Goal: Task Accomplishment & Management: Complete application form

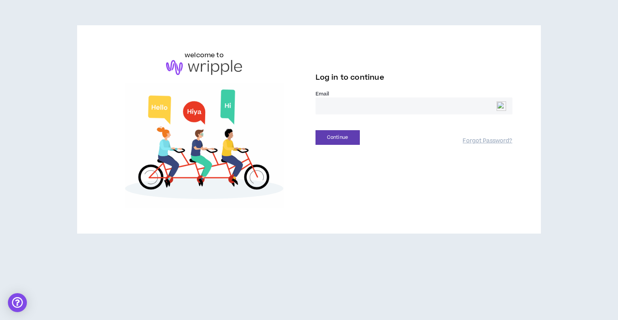
click at [367, 107] on input "email" at bounding box center [413, 106] width 197 height 17
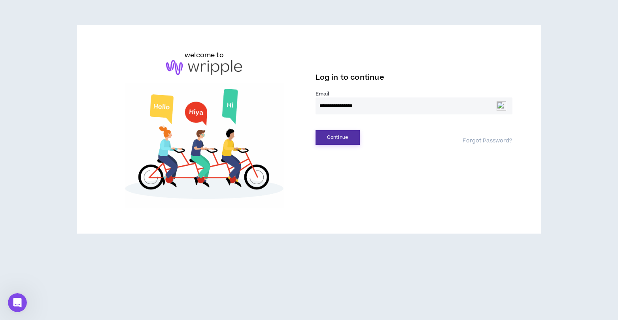
type input "**********"
click at [338, 140] on button "Continue" at bounding box center [337, 137] width 44 height 15
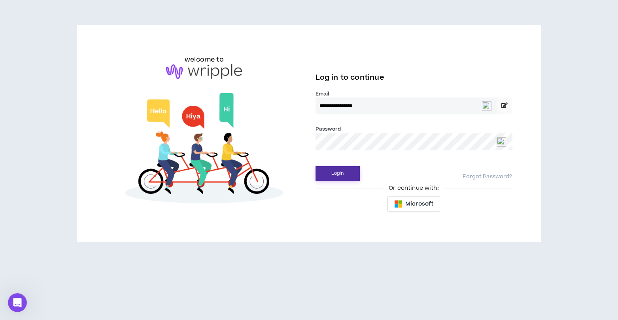
click at [338, 179] on button "Login" at bounding box center [337, 173] width 44 height 15
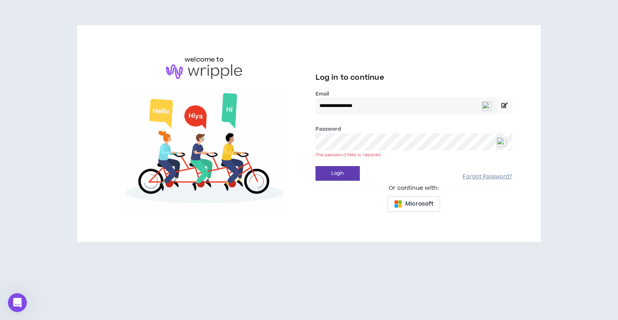
click at [474, 174] on link "Forgot Password?" at bounding box center [486, 177] width 49 height 8
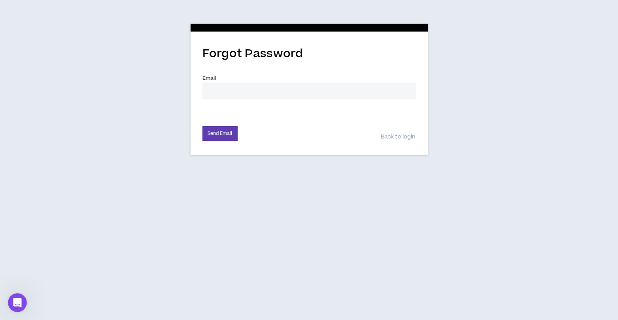
click at [339, 93] on input "Email *" at bounding box center [308, 91] width 213 height 17
type input "[EMAIL_ADDRESS][DOMAIN_NAME]"
click at [219, 139] on button "Send Email" at bounding box center [219, 133] width 35 height 15
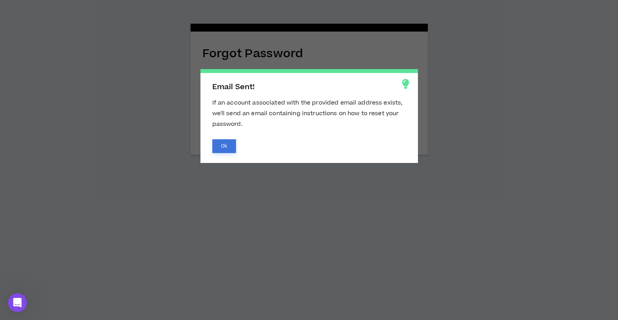
click at [222, 148] on button "Ok" at bounding box center [224, 146] width 24 height 14
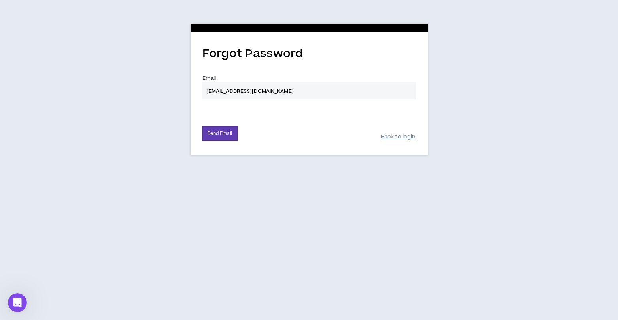
click at [392, 136] on link "Back to login" at bounding box center [397, 138] width 35 height 8
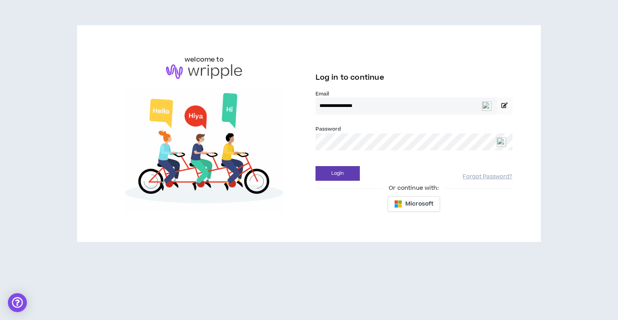
click at [203, 74] on img at bounding box center [204, 71] width 76 height 15
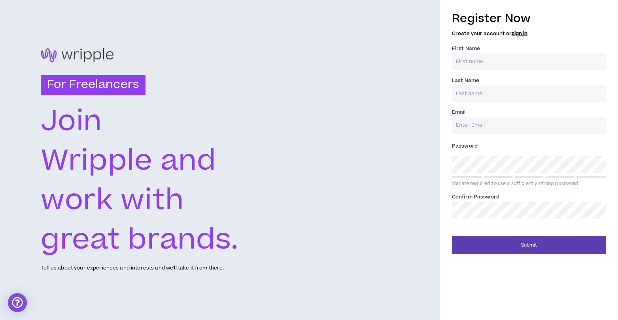
click at [484, 65] on input "First Name *" at bounding box center [529, 61] width 154 height 17
type input "Chip"
type input "Gross"
click at [471, 126] on input "Email *" at bounding box center [529, 125] width 154 height 17
type input "[EMAIL_ADDRESS][DOMAIN_NAME]"
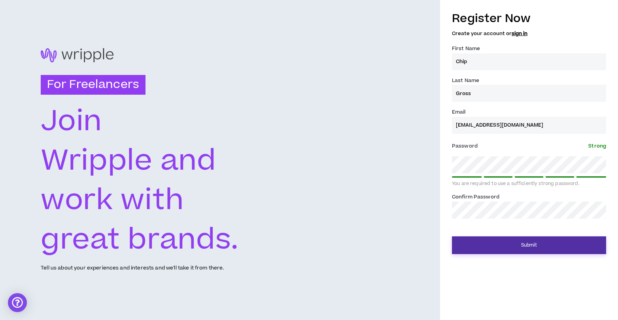
click at [528, 246] on button "Submit" at bounding box center [529, 246] width 154 height 18
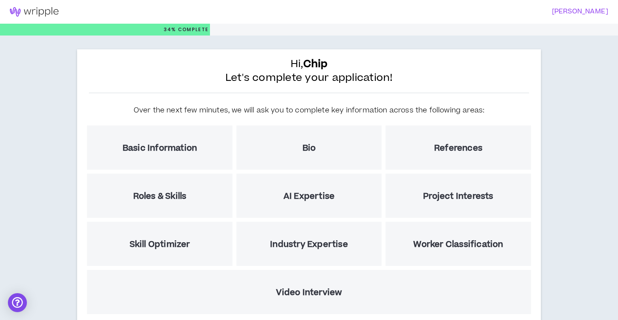
click at [596, 120] on div "Hi, Chip Let's complete your application! Over the next few minutes, we will as…" at bounding box center [309, 203] width 618 height 335
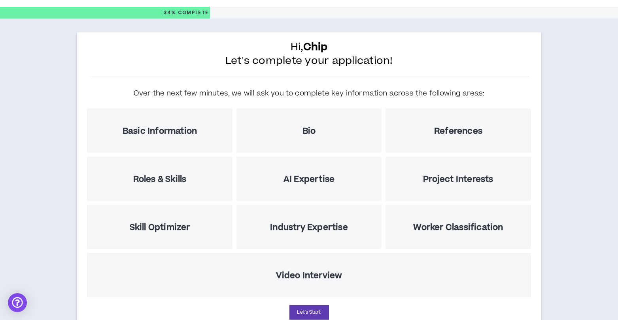
scroll to position [50, 0]
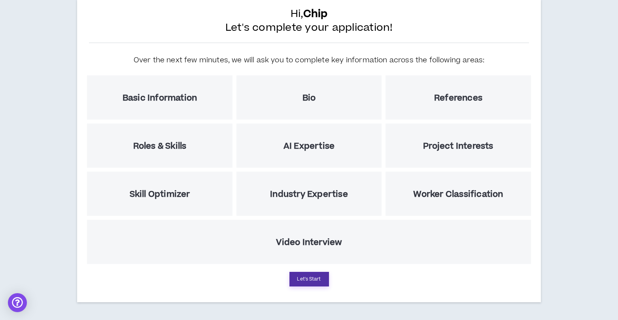
click at [310, 281] on button "Let's Start" at bounding box center [309, 279] width 40 height 15
select select "US"
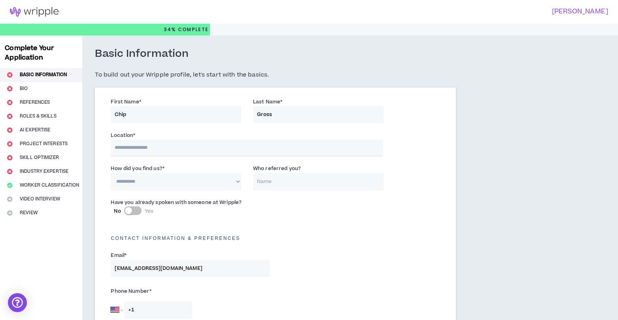
click at [153, 147] on input "text" at bounding box center [247, 148] width 272 height 17
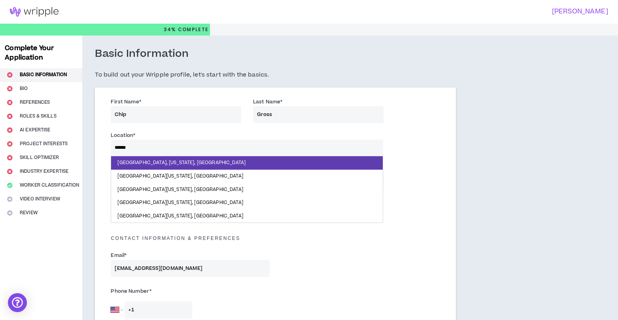
type input "*******"
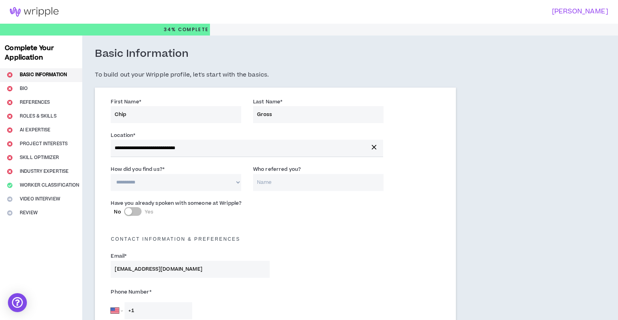
click at [209, 181] on select "**********" at bounding box center [176, 182] width 130 height 17
select select "*"
click at [111, 174] on select "**********" at bounding box center [176, 182] width 130 height 17
click at [279, 188] on input "Who referred you?" at bounding box center [318, 182] width 130 height 17
type input "Ray Samuels"
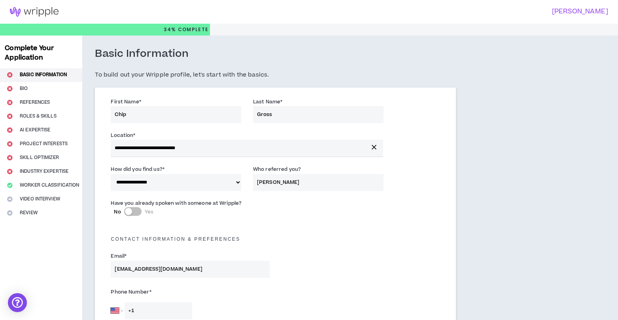
click at [337, 236] on div "Contact Information & preferences" at bounding box center [275, 235] width 341 height 17
click at [128, 212] on div "button" at bounding box center [128, 211] width 7 height 7
click at [317, 218] on input "Who did you speak with? *" at bounding box center [332, 216] width 102 height 17
type input "Bonnie"
click at [377, 254] on div "Email * chipgro@gmail.com" at bounding box center [275, 267] width 341 height 34
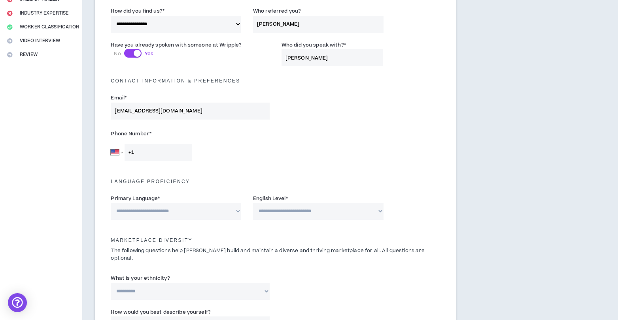
scroll to position [166, 0]
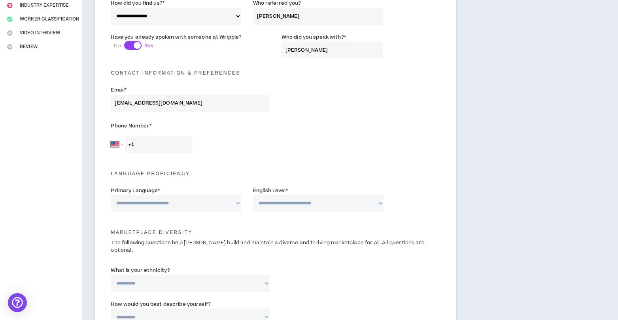
click at [174, 148] on input "+1" at bounding box center [158, 144] width 68 height 17
type input "+1 404 259 2763"
click at [185, 205] on select "**********" at bounding box center [176, 203] width 130 height 17
select select "*******"
click at [111, 195] on select "**********" at bounding box center [176, 203] width 130 height 17
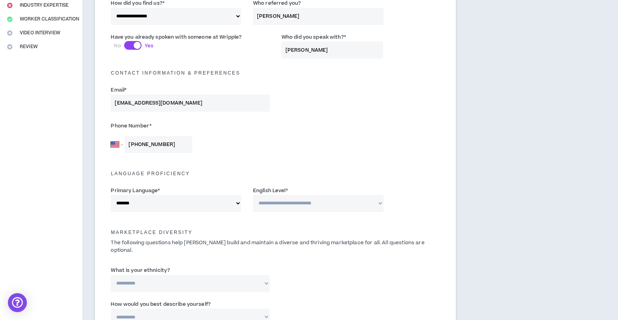
click at [354, 201] on select "**********" at bounding box center [318, 203] width 130 height 17
select select "*"
click at [253, 195] on select "**********" at bounding box center [318, 203] width 130 height 17
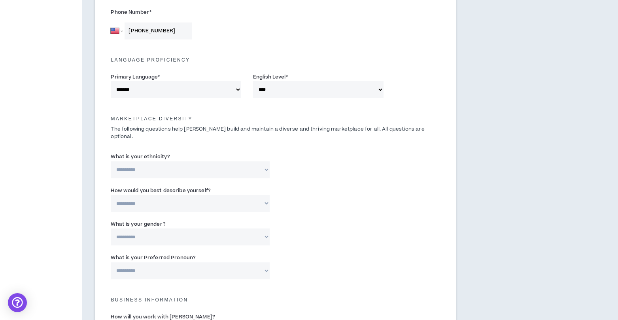
scroll to position [293, 0]
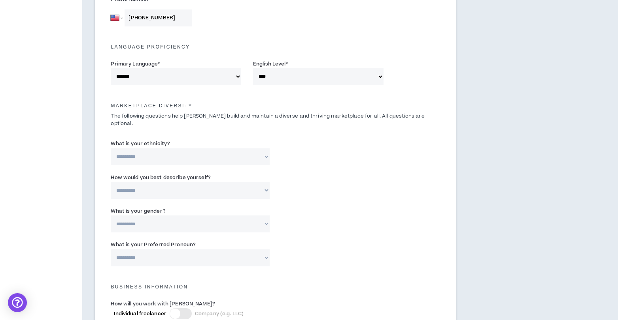
click at [265, 149] on select "**********" at bounding box center [190, 157] width 158 height 17
select select "**********"
click at [111, 149] on select "**********" at bounding box center [190, 157] width 158 height 17
click at [267, 182] on select "**********" at bounding box center [190, 190] width 158 height 17
select select "**********"
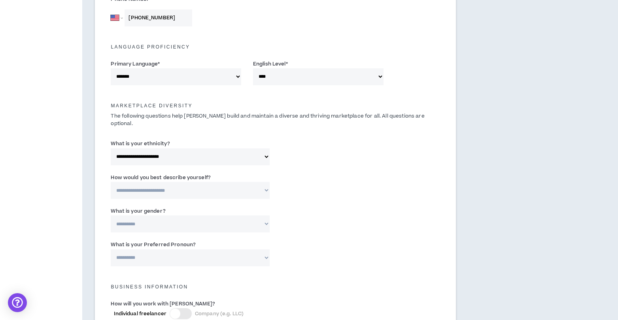
click at [111, 182] on select "**********" at bounding box center [190, 190] width 158 height 17
click at [239, 216] on select "**********" at bounding box center [190, 224] width 158 height 17
select select "***"
click at [111, 216] on select "**********" at bounding box center [190, 224] width 158 height 17
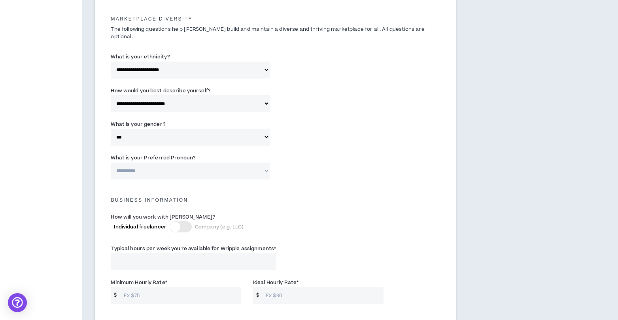
scroll to position [386, 0]
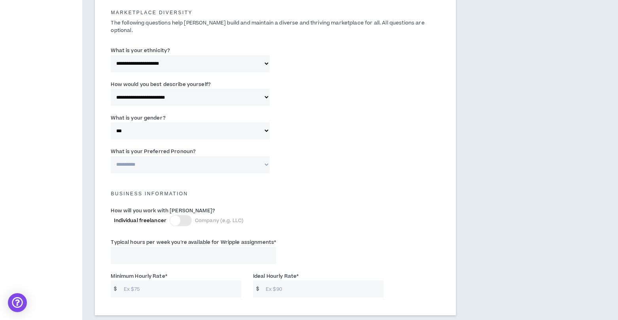
click at [267, 156] on select "**********" at bounding box center [190, 164] width 158 height 17
select select "**********"
click at [111, 156] on select "**********" at bounding box center [190, 164] width 158 height 17
click at [261, 190] on div "Business Information" at bounding box center [275, 189] width 341 height 17
click at [174, 216] on div at bounding box center [175, 221] width 10 height 10
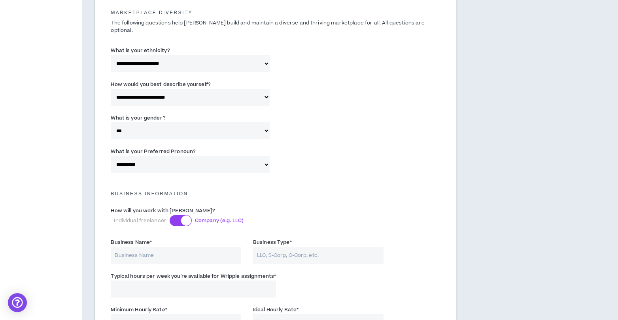
click at [178, 251] on input "Business Name *" at bounding box center [176, 255] width 130 height 17
type input "Freelance Advisors"
click at [293, 252] on input "Business Type *" at bounding box center [318, 255] width 130 height 17
type input "LLC"
click at [334, 277] on div "Typical hours per week you're available for Wripple assignments *" at bounding box center [275, 287] width 341 height 34
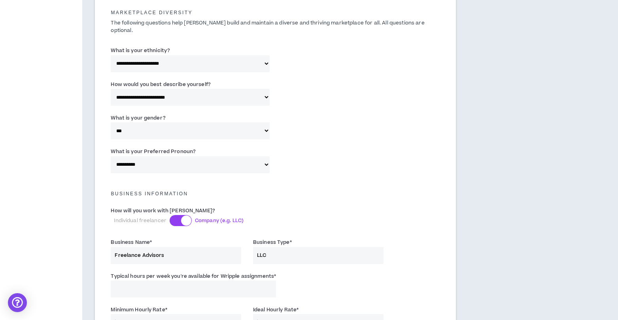
click at [228, 281] on input "Typical hours per week you're available for Wripple assignments *" at bounding box center [193, 289] width 165 height 17
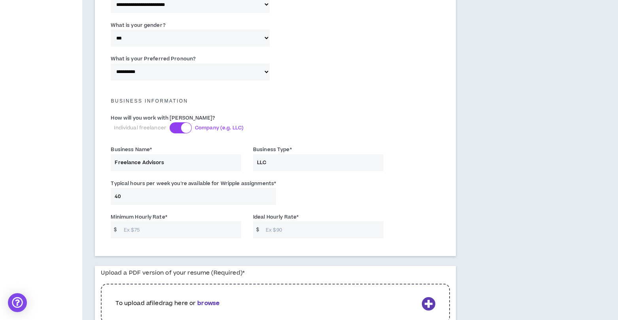
scroll to position [503, 0]
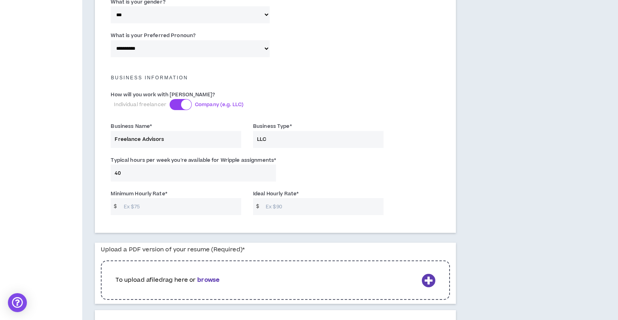
type input "40"
click at [204, 202] on input "Minimum Hourly Rate *" at bounding box center [180, 206] width 121 height 17
type input "100"
click at [282, 203] on input "Ideal Hourly Rate *" at bounding box center [322, 206] width 121 height 17
type input "130"
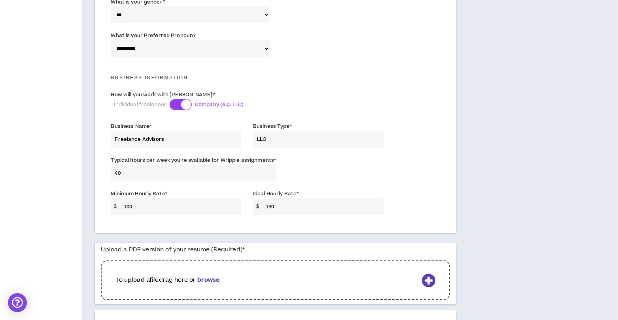
click at [434, 190] on div "Minimum Hourly Rate * $ 100 Ideal Hourly Rate * $ 130" at bounding box center [275, 205] width 341 height 34
click at [212, 276] on b "browse" at bounding box center [208, 280] width 22 height 8
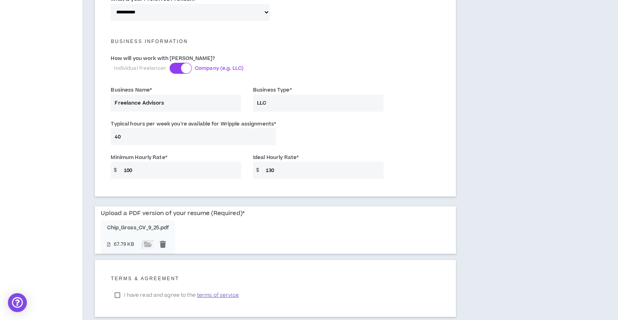
scroll to position [579, 0]
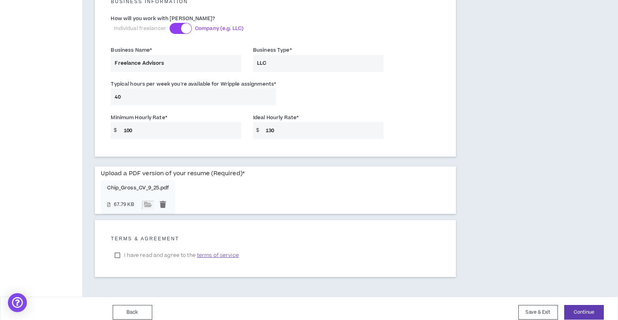
click at [117, 250] on label "I have read and agree to the terms of service" at bounding box center [177, 256] width 132 height 12
click at [582, 307] on button "Continue" at bounding box center [584, 312] width 40 height 15
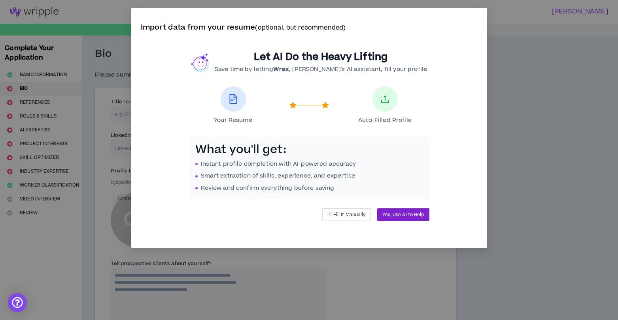
click at [406, 214] on span "Yes, Use AI to Help" at bounding box center [402, 215] width 41 height 8
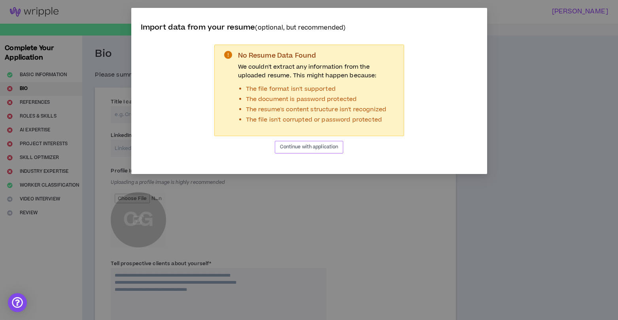
click at [314, 148] on span "Continue with application" at bounding box center [309, 147] width 58 height 8
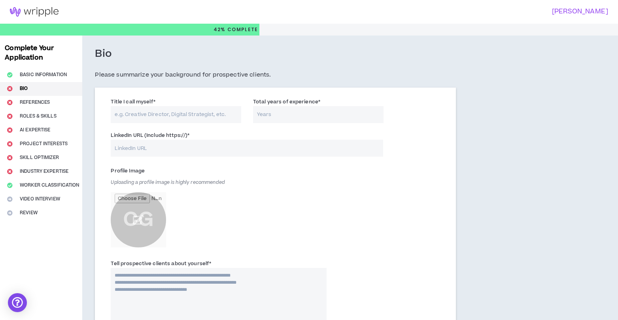
click at [169, 115] on input "Title I call myself *" at bounding box center [176, 114] width 130 height 17
type input "Digital Client Leader"
click at [267, 115] on input "Total years of experience *" at bounding box center [318, 114] width 130 height 17
type input "25"
click at [199, 149] on input "LinkedIn URL (Include https://) *" at bounding box center [247, 148] width 272 height 17
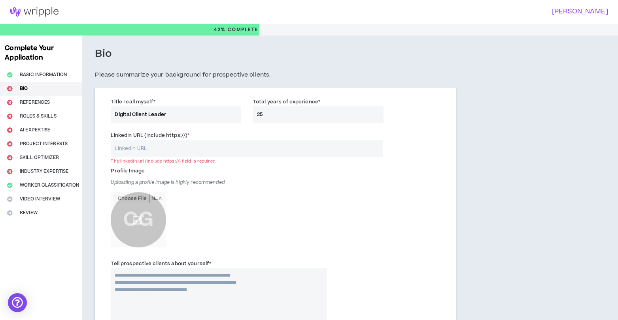
click at [139, 149] on input "LinkedIn URL (Include https://) *" at bounding box center [247, 148] width 272 height 17
paste input "https://www.linkedin.com/in/chipgross/"
type input "https://www.linkedin.com/in/chipgross/"
click at [276, 195] on div "Profile Image Uploading a profile image is highly recommended CG" at bounding box center [218, 208] width 215 height 87
click at [135, 216] on input "file" at bounding box center [138, 219] width 55 height 55
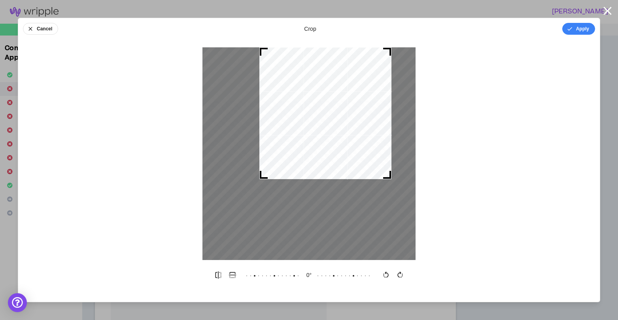
drag, startPoint x: 204, startPoint y: 258, endPoint x: 273, endPoint y: 126, distance: 148.6
click at [273, 126] on div at bounding box center [325, 113] width 132 height 132
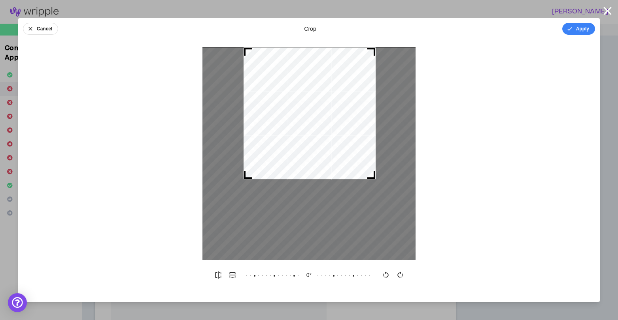
drag, startPoint x: 355, startPoint y: 113, endPoint x: 339, endPoint y: 114, distance: 15.8
click at [339, 114] on div at bounding box center [309, 113] width 132 height 132
click at [476, 161] on div at bounding box center [308, 153] width 581 height 213
click at [576, 29] on button "Apply" at bounding box center [578, 29] width 33 height 12
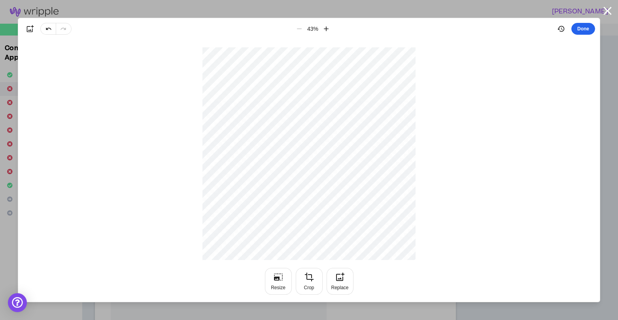
click at [581, 32] on button "Done" at bounding box center [583, 29] width 24 height 12
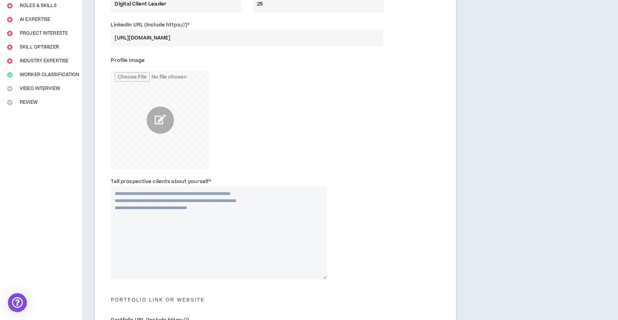
scroll to position [111, 0]
click at [115, 194] on textarea "Tell prospective clients about yourself *" at bounding box center [218, 232] width 215 height 93
type textarea "*"
click at [135, 194] on textarea "**********" at bounding box center [218, 232] width 215 height 93
drag, startPoint x: 198, startPoint y: 194, endPoint x: 115, endPoint y: 195, distance: 83.0
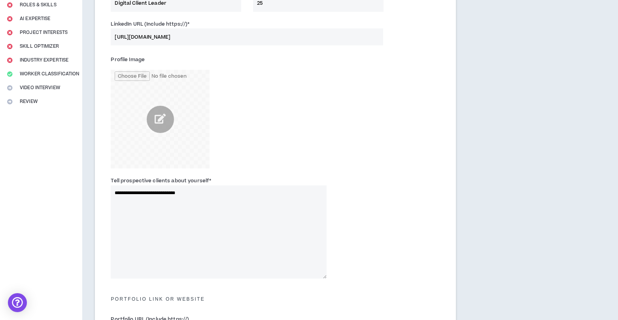
click at [115, 195] on textarea "**********" at bounding box center [218, 232] width 215 height 93
paste textarea "**********"
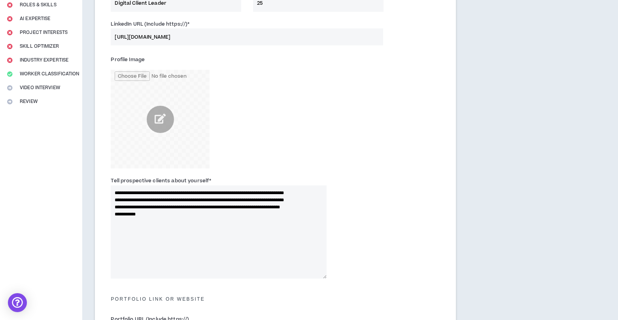
click at [116, 208] on textarea "**********" at bounding box center [218, 232] width 215 height 93
click at [115, 214] on textarea "**********" at bounding box center [218, 232] width 215 height 93
click at [114, 221] on textarea "**********" at bounding box center [218, 232] width 215 height 93
click at [221, 217] on textarea "**********" at bounding box center [218, 232] width 215 height 93
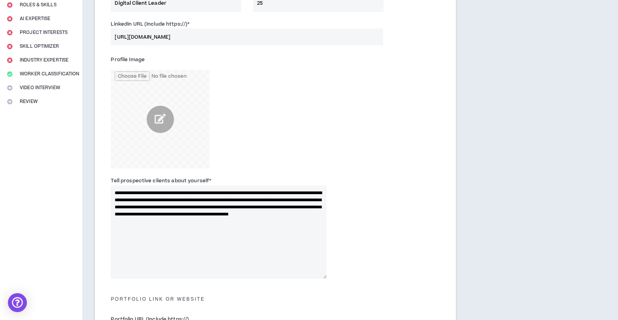
click at [323, 223] on textarea "**********" at bounding box center [218, 232] width 215 height 93
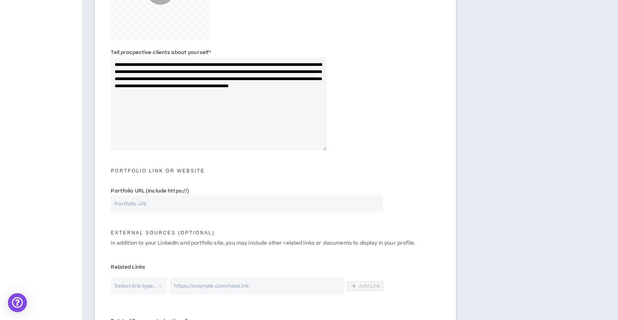
scroll to position [245, 0]
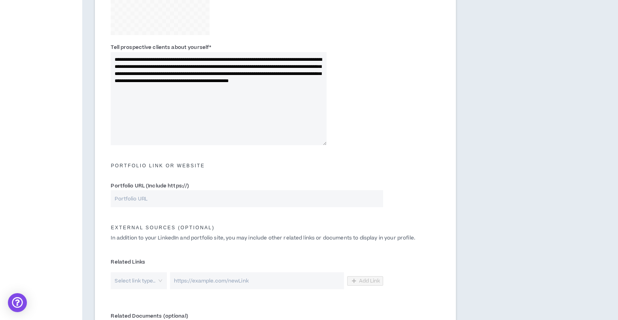
type textarea "**********"
click at [194, 198] on input "Portfolio URL (Include https://)" at bounding box center [247, 198] width 272 height 17
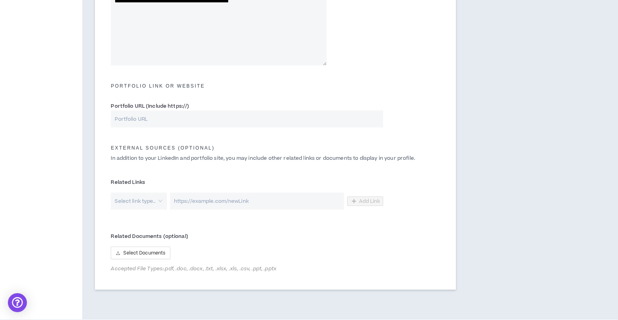
scroll to position [327, 0]
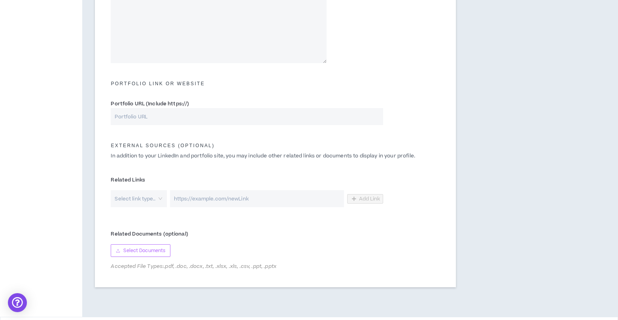
click at [149, 251] on span "Select Documents" at bounding box center [144, 251] width 42 height 8
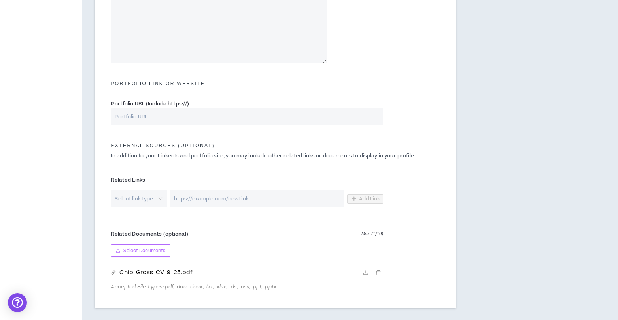
click at [151, 251] on span "Select Documents" at bounding box center [144, 251] width 42 height 8
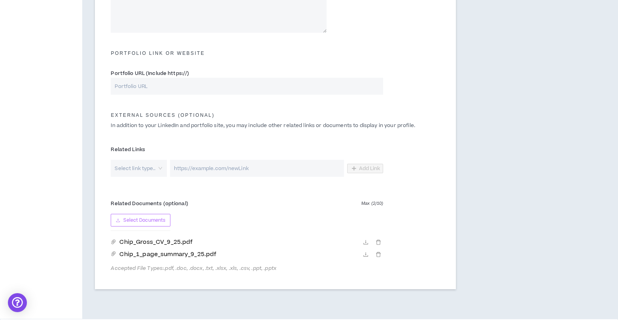
scroll to position [388, 0]
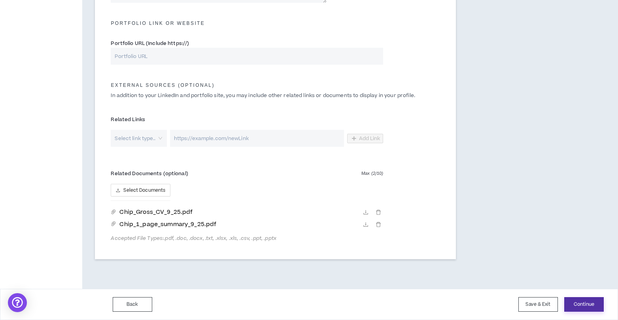
click at [586, 303] on button "Continue" at bounding box center [584, 304] width 40 height 15
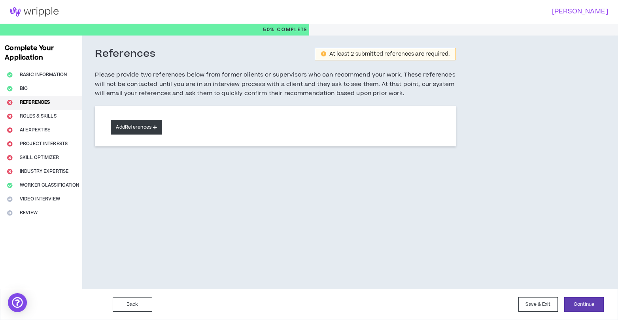
click at [157, 128] on icon at bounding box center [155, 127] width 4 height 4
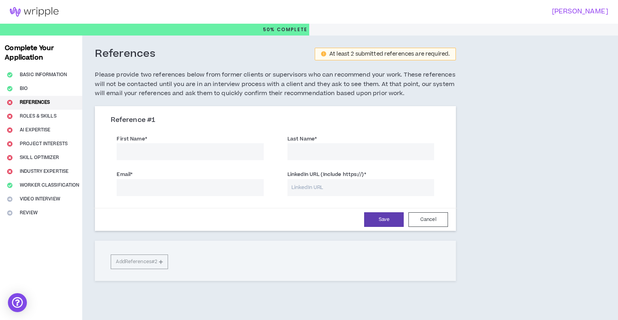
click at [190, 151] on input "First Name *" at bounding box center [190, 151] width 147 height 17
type input "Robert"
type input "Manning"
click at [136, 183] on input "Email *" at bounding box center [190, 187] width 147 height 17
type input "rtmanning@gmail.com"
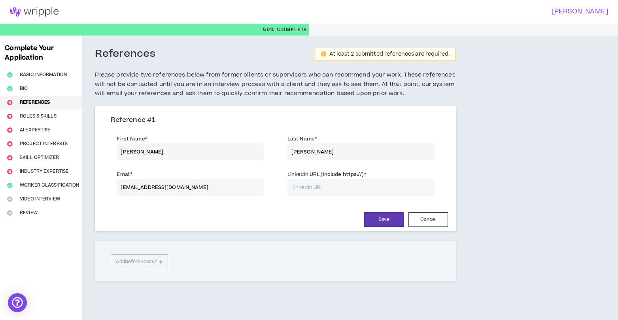
click at [316, 187] on input "LinkedIn URL (Include https://) *" at bounding box center [360, 187] width 147 height 17
click at [304, 188] on input "LinkedIn URL (Include https://) *" at bounding box center [360, 187] width 147 height 17
paste input "https://www.linkedin.com/in/roberttmanning/"
type input "https://www.linkedin.com/in/roberttmanning/"
click at [390, 221] on button "Save" at bounding box center [384, 220] width 40 height 15
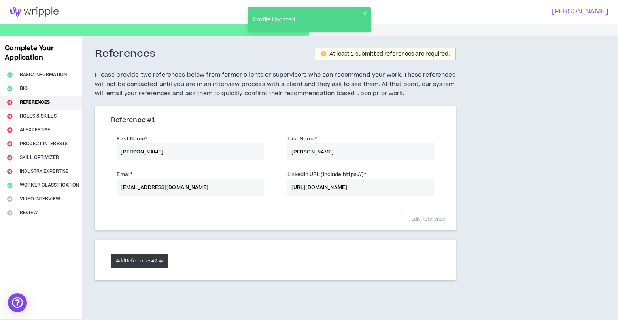
click at [155, 259] on button "Add References #2" at bounding box center [139, 261] width 57 height 15
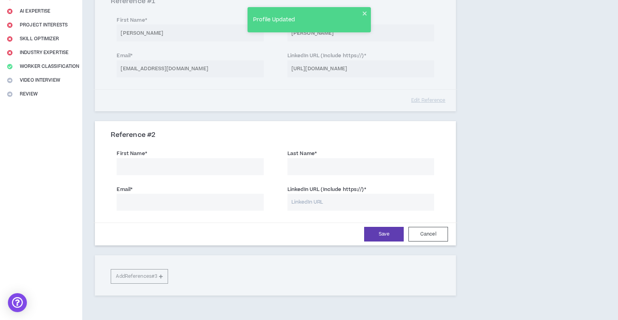
scroll to position [120, 0]
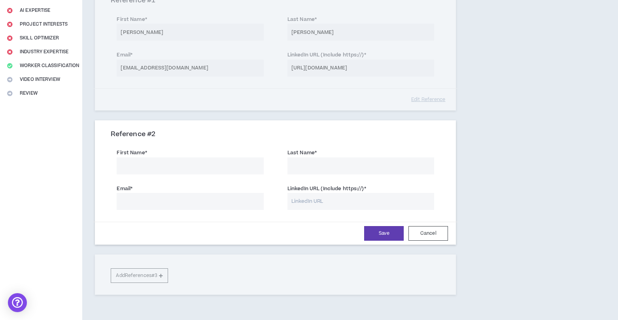
click at [164, 172] on input "First Name *" at bounding box center [190, 166] width 147 height 17
type input "Ashley"
type input "Grice"
click at [136, 198] on input "Email *" at bounding box center [190, 201] width 147 height 17
click at [164, 200] on input "Email *" at bounding box center [190, 201] width 147 height 17
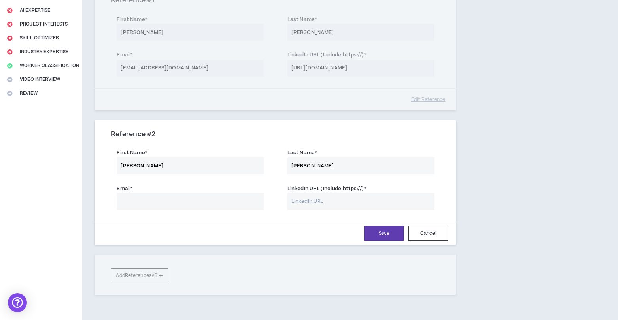
paste input "agrice@thinkbrighthouse.com"
type input "agrice@thinkbrighthouse.com"
click at [323, 202] on input "LinkedIn URL (Include https://) *" at bounding box center [360, 201] width 147 height 17
click at [307, 202] on input "LinkedIn URL (Include https://) *" at bounding box center [360, 201] width 147 height 17
paste input "https://www.linkedin.com/in/ashley-grice-0099654/"
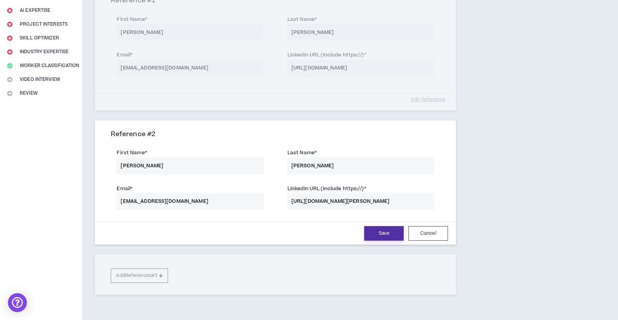
type input "https://www.linkedin.com/in/ashley-grice-0099654/"
click at [386, 236] on button "Save" at bounding box center [384, 233] width 40 height 15
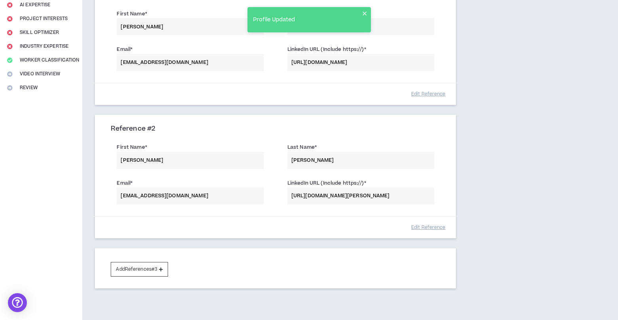
scroll to position [164, 0]
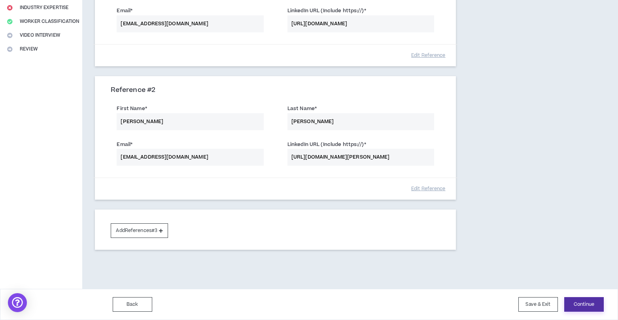
click at [577, 303] on button "Continue" at bounding box center [584, 304] width 40 height 15
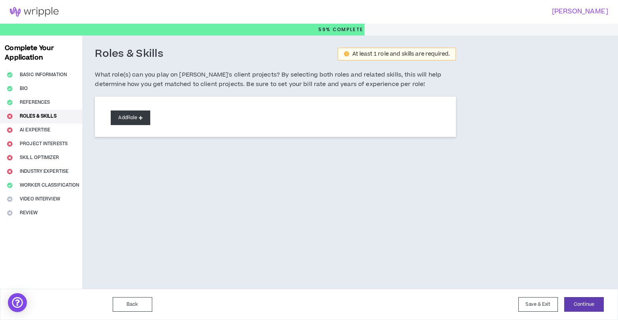
click at [140, 118] on icon at bounding box center [141, 118] width 4 height 4
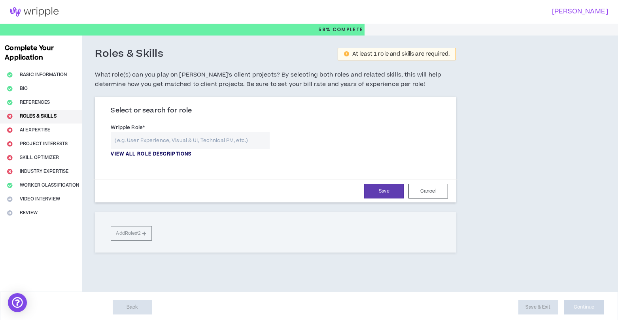
click at [159, 154] on p "VIEW ALL ROLE DESCRIPTIONS" at bounding box center [151, 154] width 81 height 7
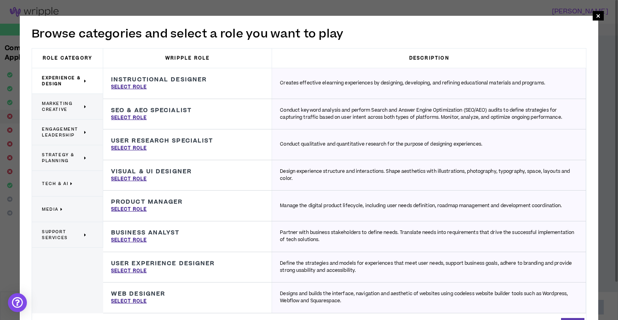
click at [66, 131] on span "Engagement Leadership" at bounding box center [62, 132] width 40 height 12
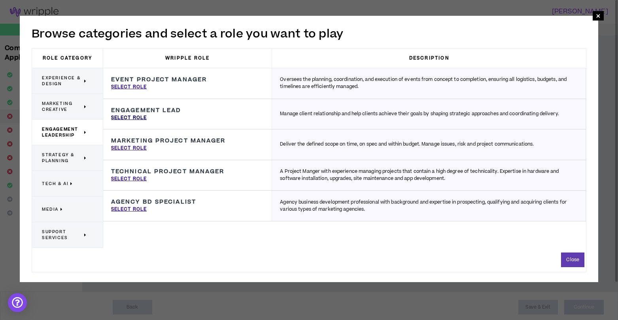
click at [131, 117] on p "Select Role" at bounding box center [129, 118] width 36 height 7
type input "Engagement Lead"
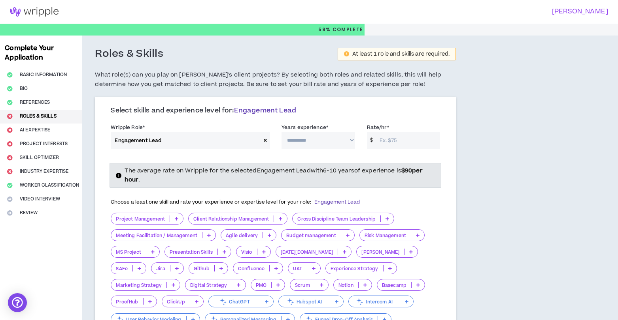
click at [352, 139] on select "**********" at bounding box center [317, 140] width 73 height 17
select select "***"
click at [281, 132] on select "**********" at bounding box center [317, 140] width 73 height 17
click at [447, 141] on div "**********" at bounding box center [275, 236] width 361 height 275
click at [404, 140] on input "Rate/hr *" at bounding box center [407, 140] width 65 height 17
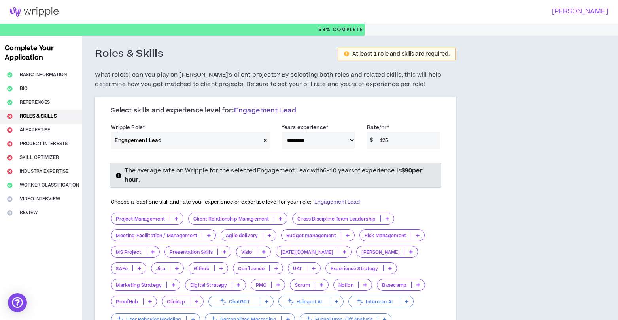
type input "125"
click at [523, 150] on div "**********" at bounding box center [313, 250] width 463 height 428
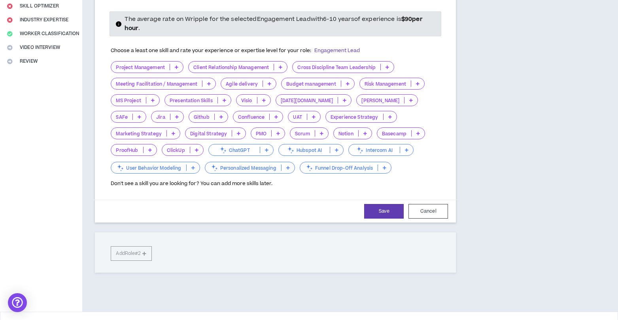
scroll to position [154, 0]
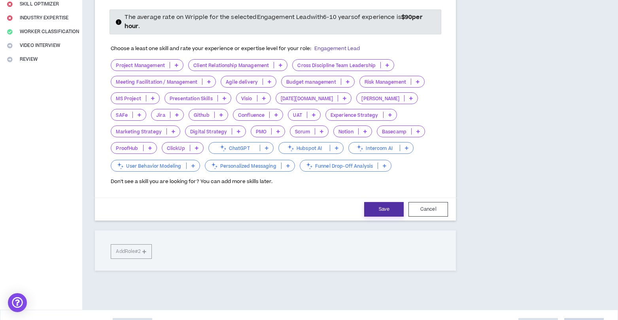
click at [382, 208] on button "Save" at bounding box center [384, 209] width 40 height 15
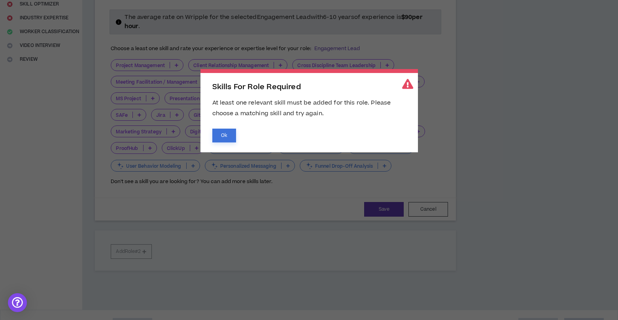
click at [224, 136] on button "Ok" at bounding box center [224, 136] width 24 height 14
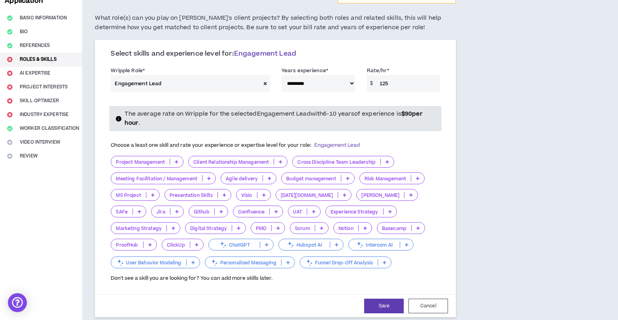
scroll to position [56, 0]
click at [282, 161] on p at bounding box center [280, 162] width 13 height 6
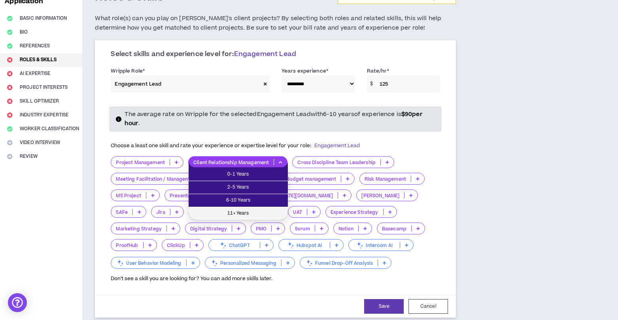
click at [249, 214] on span "11+ Years" at bounding box center [238, 213] width 90 height 9
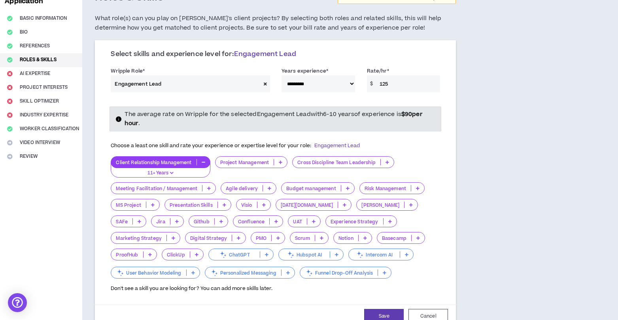
click at [389, 161] on p at bounding box center [386, 162] width 13 height 6
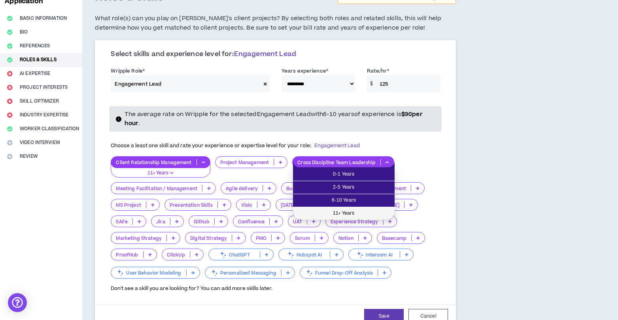
click at [348, 217] on span "11+ Years" at bounding box center [343, 213] width 92 height 9
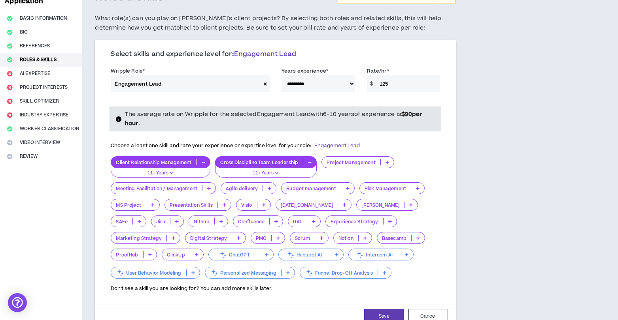
click at [210, 187] on icon at bounding box center [209, 188] width 4 height 4
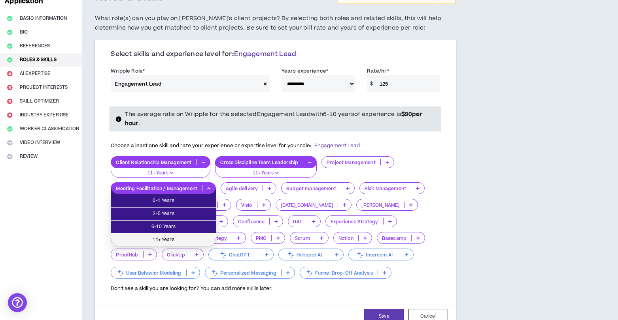
click at [190, 240] on span "11+ Years" at bounding box center [163, 240] width 95 height 9
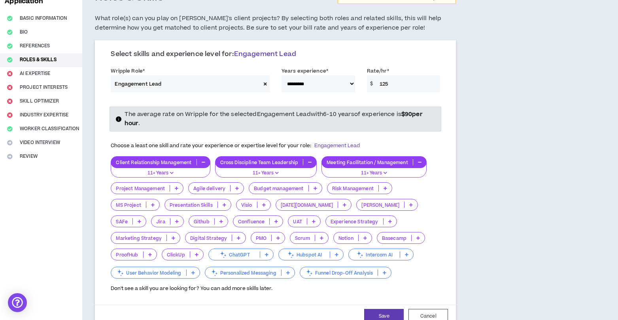
click at [232, 240] on p at bounding box center [238, 238] width 13 height 6
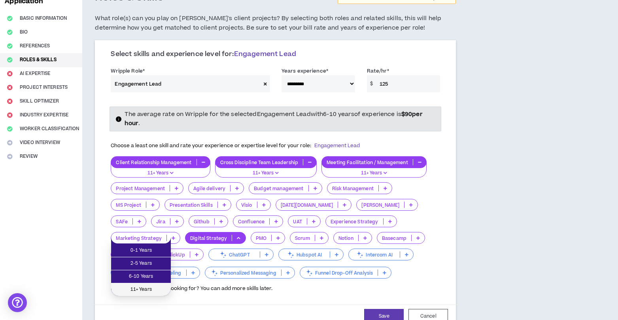
click at [151, 290] on span "11+ Years" at bounding box center [141, 290] width 50 height 9
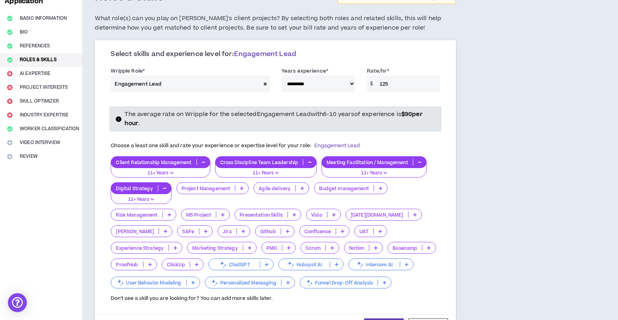
click at [295, 213] on icon at bounding box center [294, 215] width 4 height 4
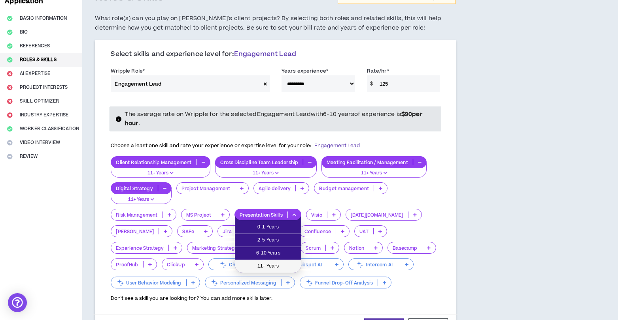
click at [270, 267] on span "11+ Years" at bounding box center [267, 266] width 57 height 9
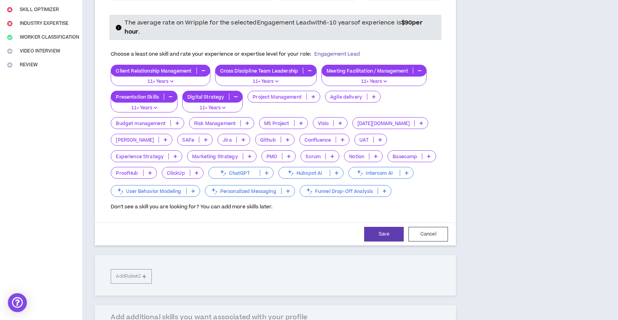
scroll to position [168, 0]
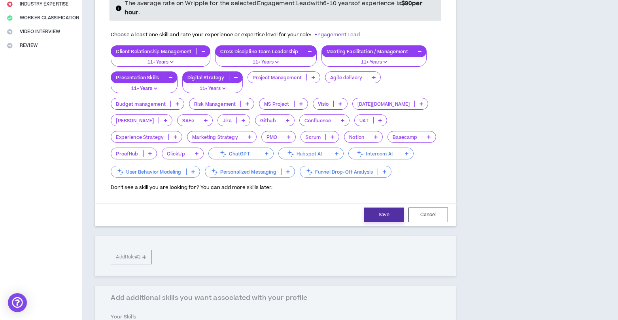
click at [378, 215] on button "Save" at bounding box center [384, 215] width 40 height 15
select select "***"
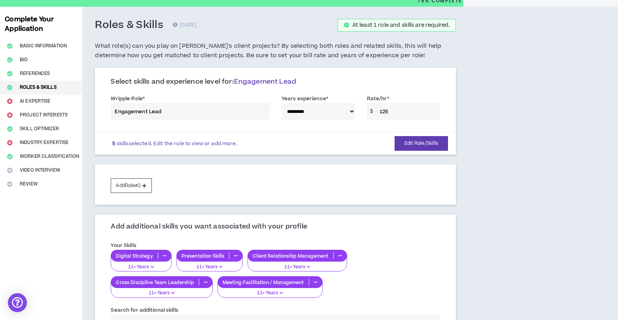
scroll to position [27, 0]
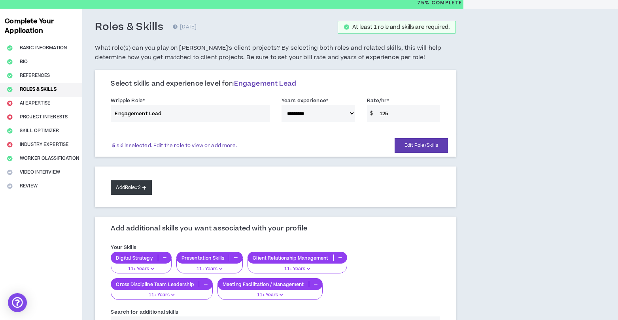
click at [146, 188] on icon at bounding box center [144, 188] width 4 height 4
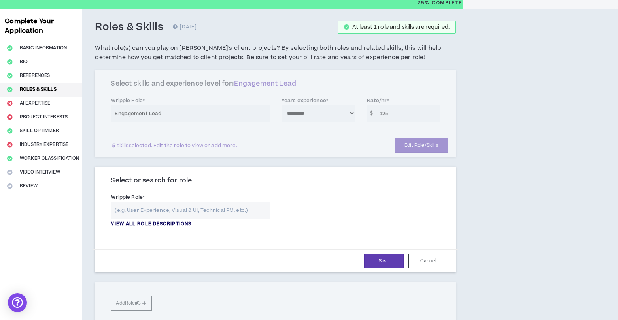
click at [166, 227] on p "VIEW ALL ROLE DESCRIPTIONS" at bounding box center [151, 224] width 81 height 7
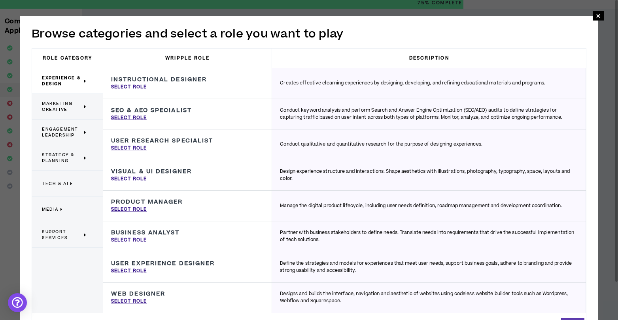
click at [58, 233] on span "Support Services" at bounding box center [62, 235] width 40 height 12
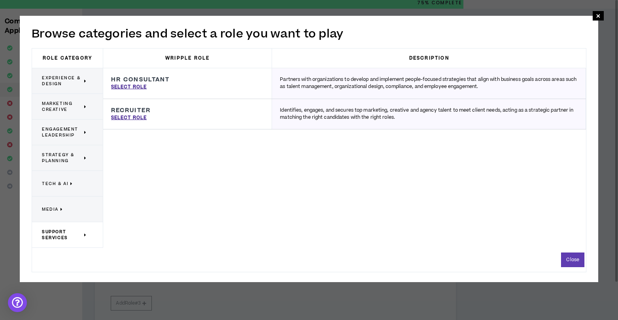
click at [61, 159] on span "Strategy & Planning" at bounding box center [62, 158] width 40 height 12
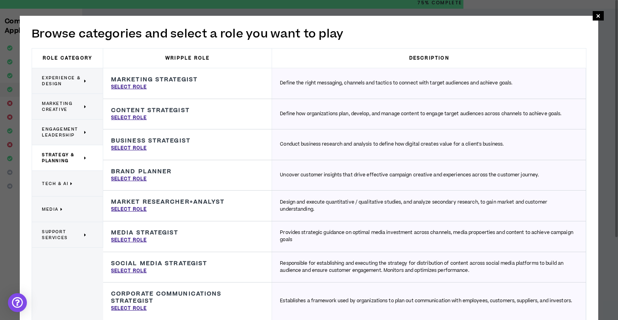
click at [62, 82] on span "Experience & Design" at bounding box center [62, 81] width 40 height 12
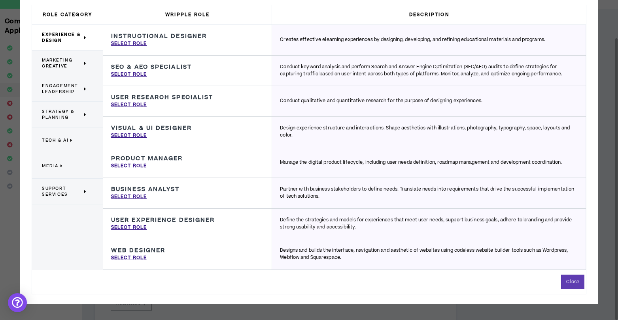
click at [66, 114] on span "Strategy & Planning" at bounding box center [62, 115] width 40 height 12
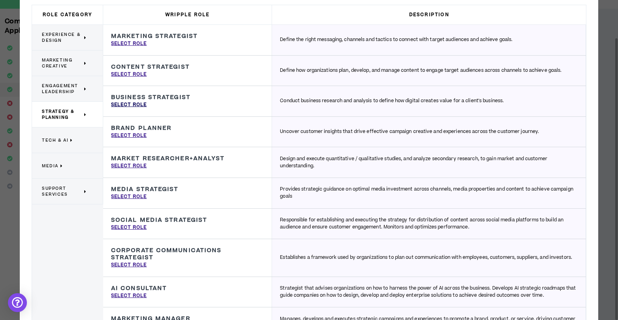
click at [131, 105] on p "Select Role" at bounding box center [129, 105] width 36 height 7
type input "Business Strategist"
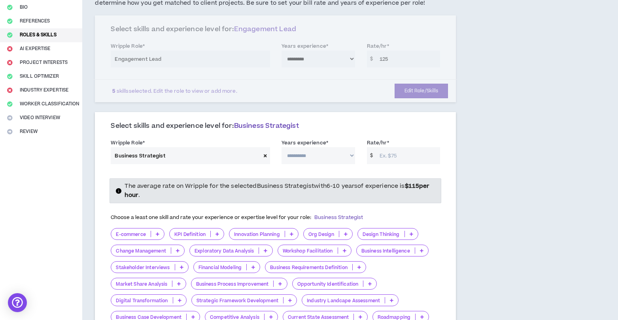
scroll to position [84, 0]
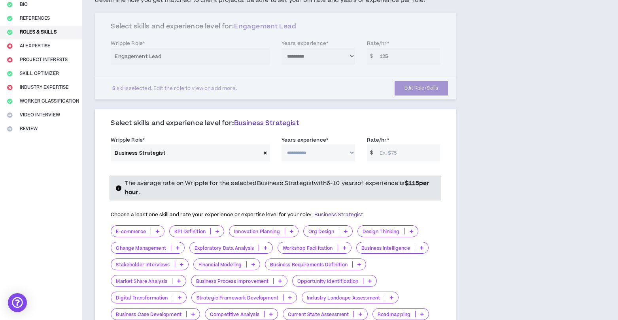
click at [352, 154] on select "**********" at bounding box center [317, 153] width 73 height 17
select select "**"
click at [281, 145] on select "**********" at bounding box center [317, 153] width 73 height 17
click at [473, 180] on div "**********" at bounding box center [313, 300] width 463 height 698
click at [420, 156] on input "Rate/hr *" at bounding box center [407, 153] width 65 height 17
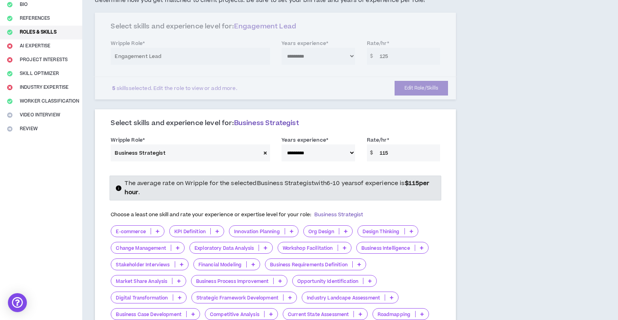
type input "115"
click at [501, 175] on div "**********" at bounding box center [313, 300] width 463 height 698
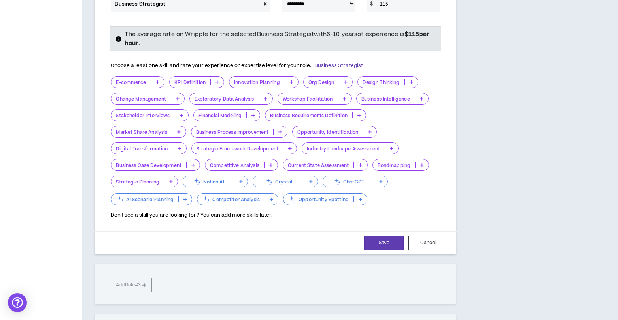
scroll to position [231, 0]
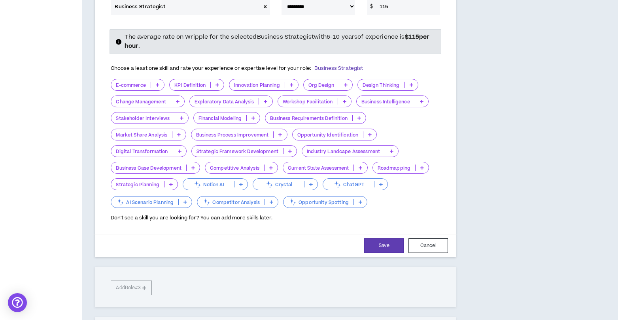
click at [179, 135] on icon at bounding box center [179, 135] width 4 height 4
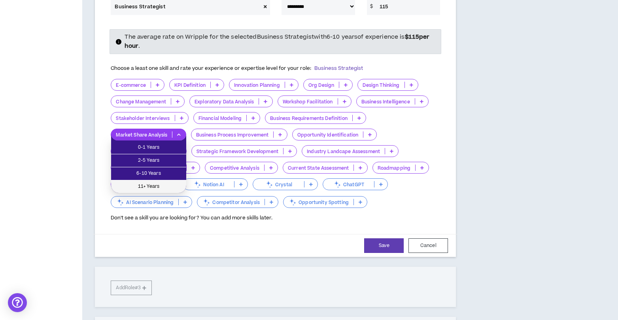
click at [159, 190] on span "11+ Years" at bounding box center [149, 187] width 66 height 9
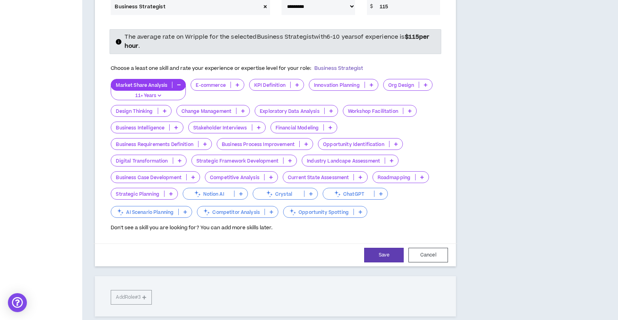
click at [260, 128] on icon at bounding box center [259, 128] width 4 height 4
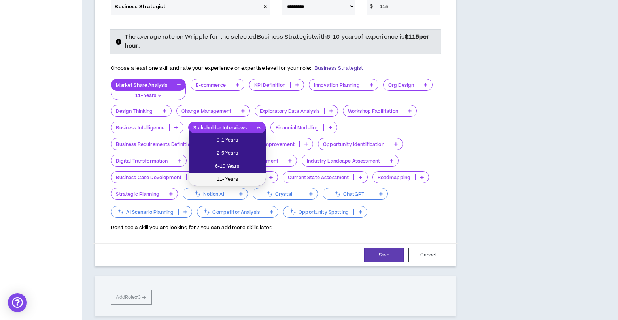
click at [237, 178] on span "11+ Years" at bounding box center [227, 179] width 68 height 9
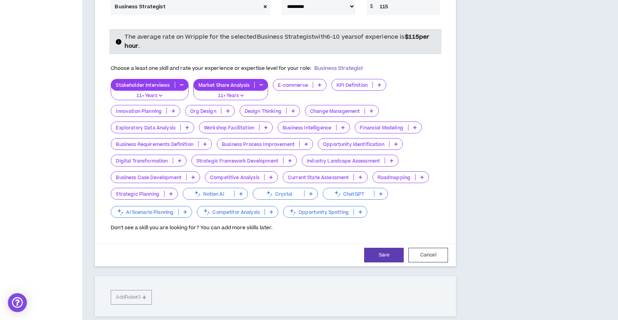
click at [397, 142] on icon at bounding box center [396, 144] width 4 height 4
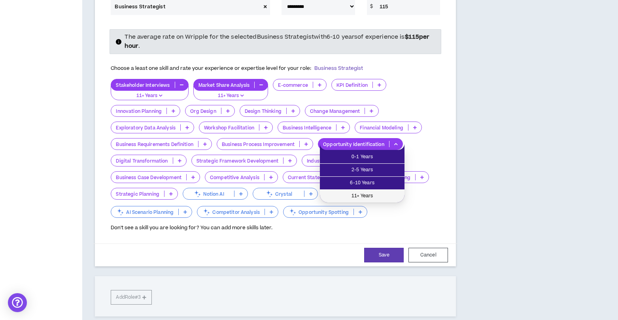
click at [368, 195] on span "11+ Years" at bounding box center [361, 196] width 75 height 9
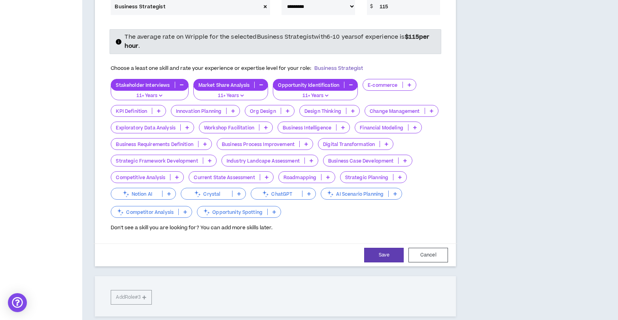
click at [312, 159] on icon at bounding box center [311, 161] width 4 height 4
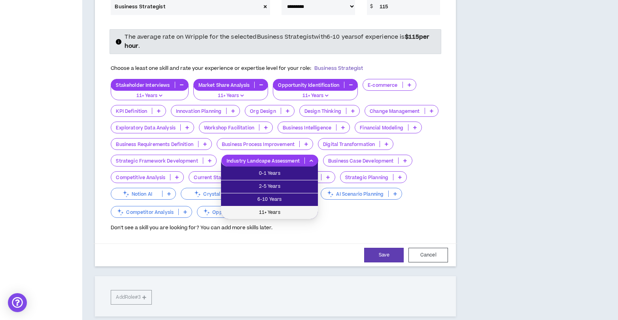
click at [284, 211] on span "11+ Years" at bounding box center [269, 213] width 87 height 9
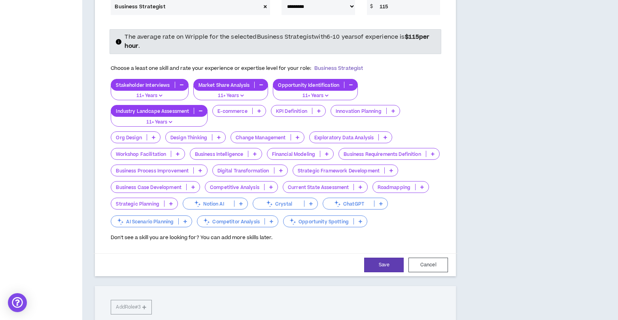
click at [397, 111] on p at bounding box center [392, 111] width 13 height 6
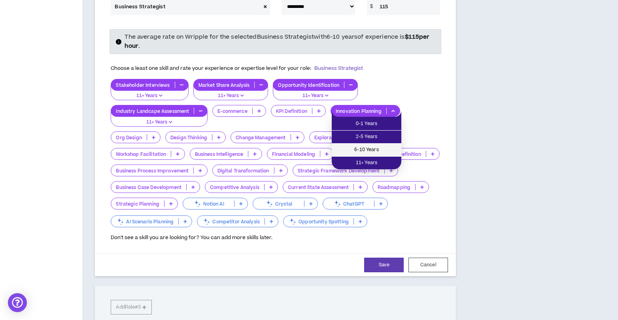
click at [378, 149] on span "6-10 Years" at bounding box center [366, 150] width 60 height 9
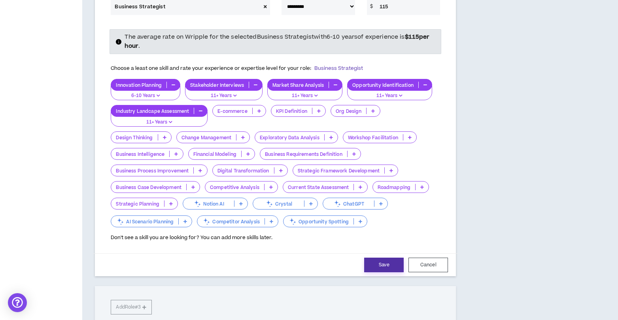
click at [389, 268] on button "Save" at bounding box center [384, 265] width 40 height 15
select select "**"
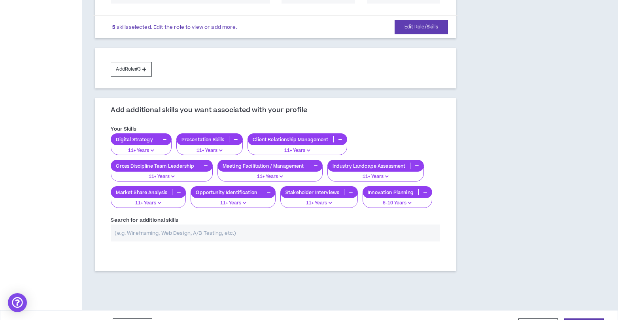
scroll to position [264, 0]
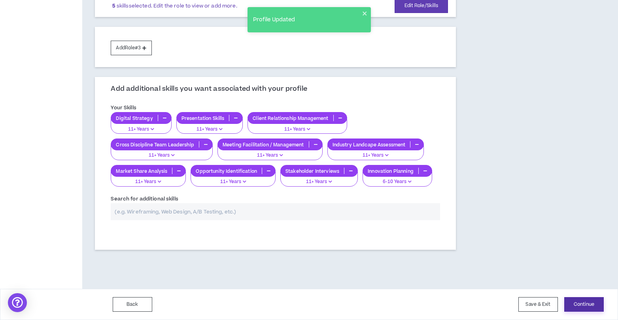
click at [576, 302] on button "Continue" at bounding box center [584, 304] width 40 height 15
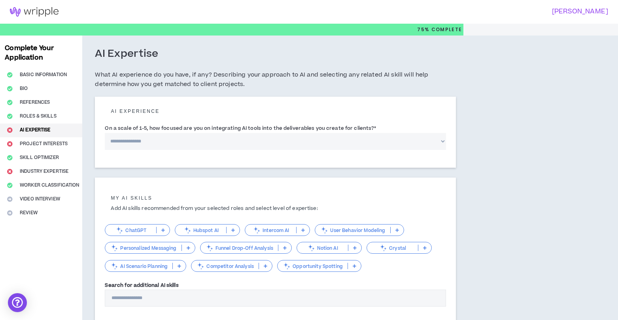
click at [248, 143] on select "**********" at bounding box center [275, 141] width 341 height 17
select select "*"
click at [105, 133] on select "**********" at bounding box center [275, 141] width 341 height 17
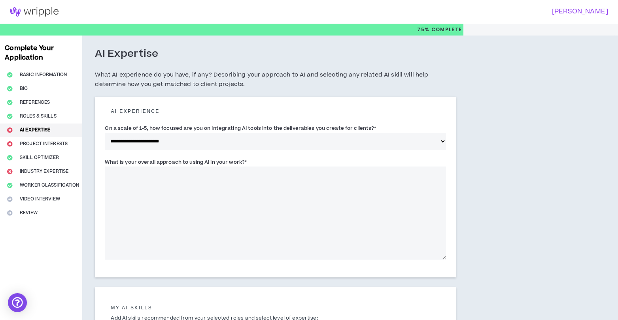
click at [231, 180] on textarea "What is your overall approach to using AI in your work? *" at bounding box center [275, 213] width 341 height 93
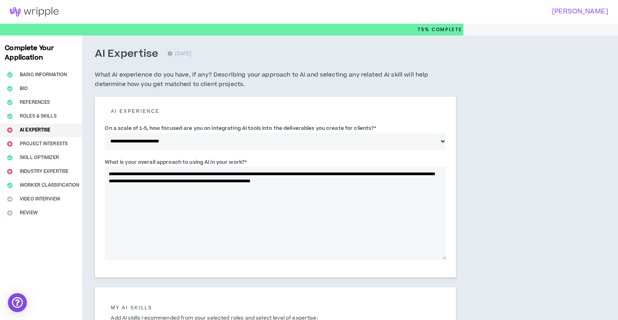
type textarea "**********"
click at [497, 232] on div "**********" at bounding box center [313, 249] width 463 height 427
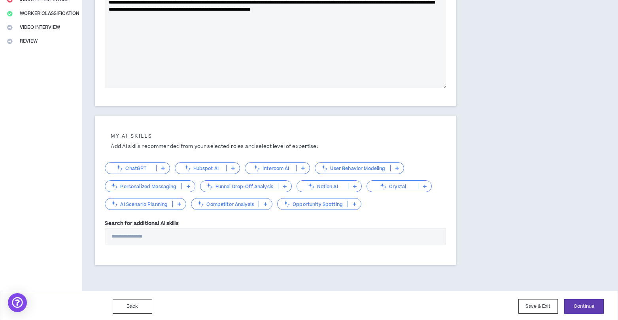
scroll to position [173, 0]
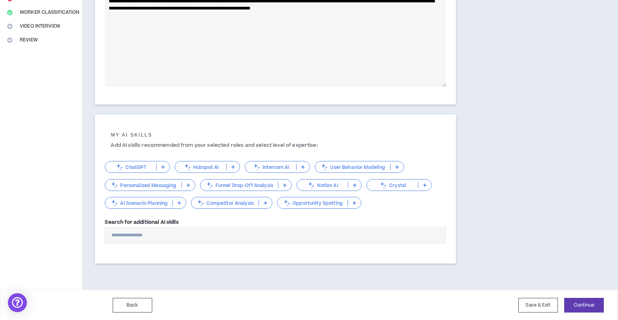
click at [164, 165] on icon at bounding box center [163, 167] width 4 height 4
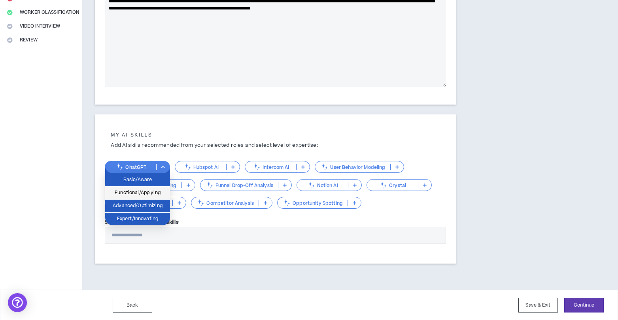
click at [150, 190] on span "Functional/Applying" at bounding box center [137, 193] width 55 height 9
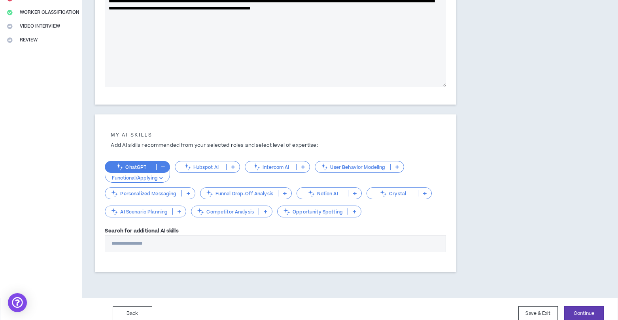
click at [396, 168] on icon at bounding box center [397, 167] width 4 height 4
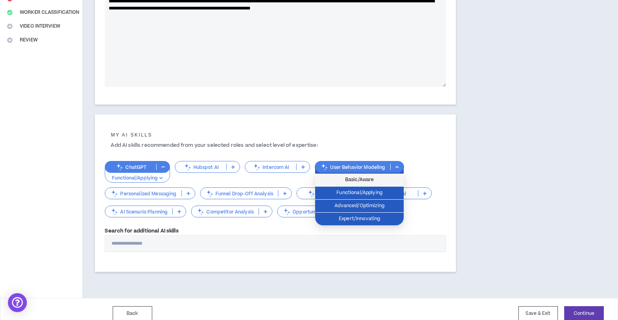
click at [375, 180] on span "Basic/Aware" at bounding box center [359, 180] width 79 height 9
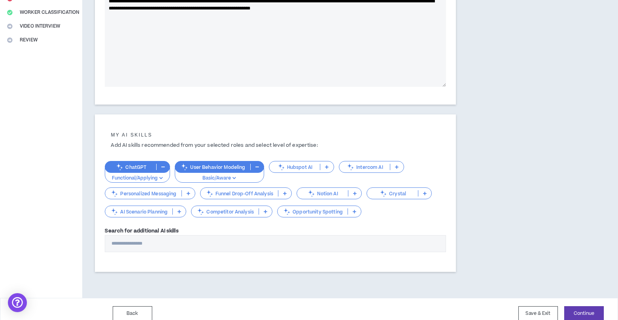
scroll to position [182, 0]
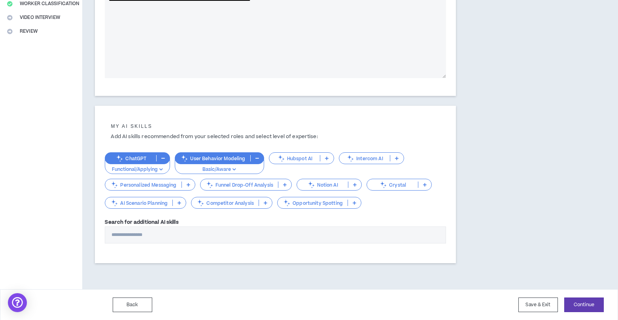
click at [359, 202] on p at bounding box center [354, 203] width 13 height 6
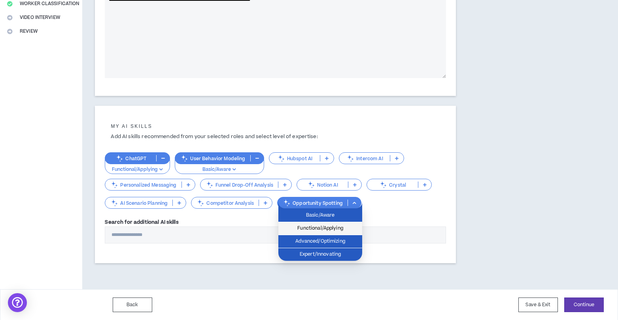
click at [343, 228] on span "Functional/Applying" at bounding box center [320, 228] width 74 height 9
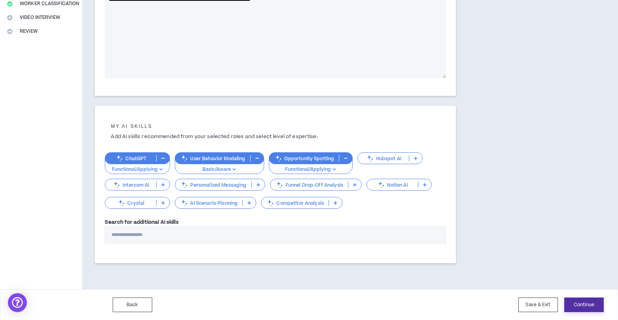
click at [591, 307] on button "Continue" at bounding box center [584, 305] width 40 height 15
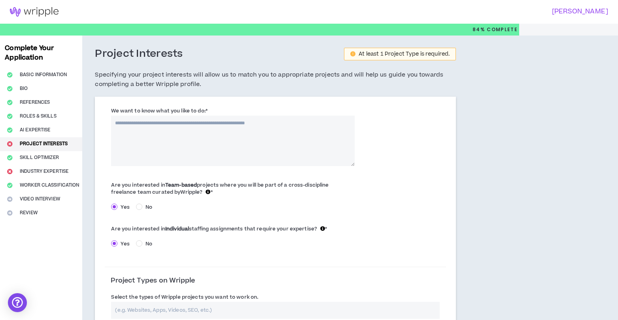
click at [184, 133] on textarea "We want to know what you like to do: *" at bounding box center [232, 141] width 243 height 51
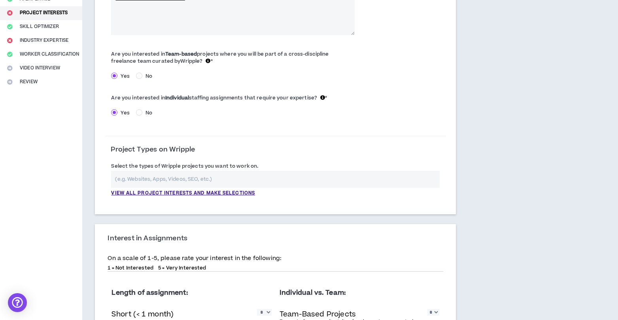
scroll to position [132, 0]
type textarea "**********"
click at [217, 195] on p "View all project interests and make selections" at bounding box center [183, 192] width 144 height 7
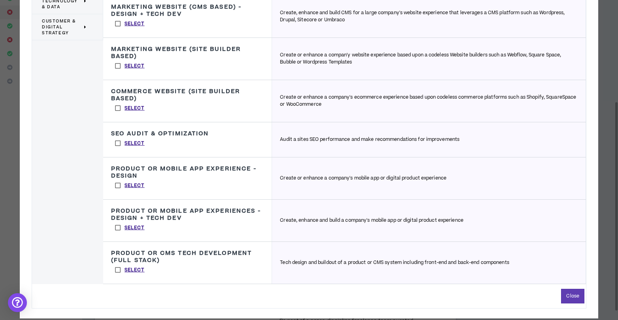
click at [117, 185] on label "Select" at bounding box center [130, 186] width 38 height 12
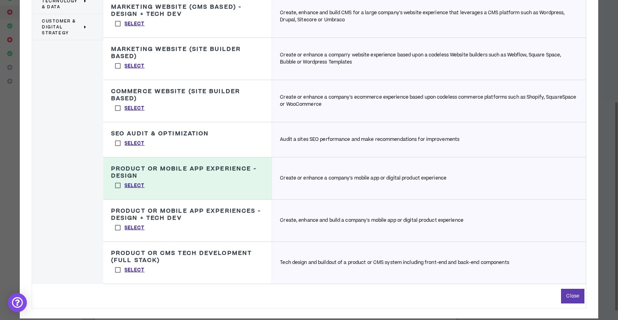
click at [116, 228] on label "Select" at bounding box center [130, 228] width 38 height 12
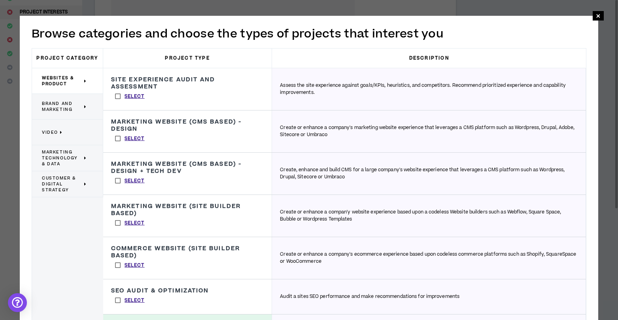
click at [118, 97] on label "Select" at bounding box center [130, 96] width 38 height 12
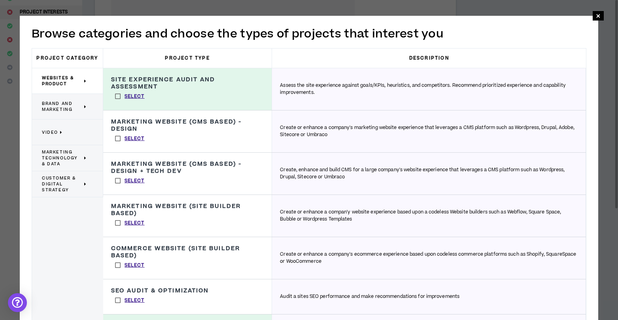
click at [60, 184] on span "Customer & Digital Strategy" at bounding box center [62, 184] width 40 height 18
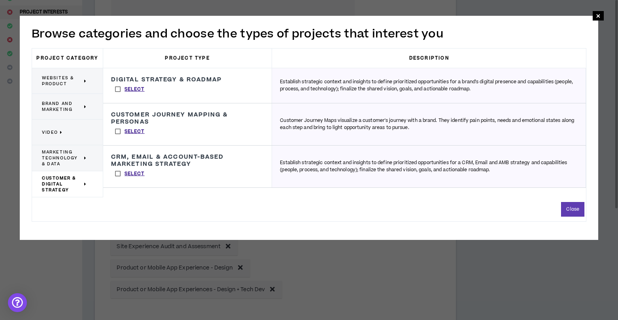
click at [119, 132] on label "Select" at bounding box center [130, 132] width 38 height 12
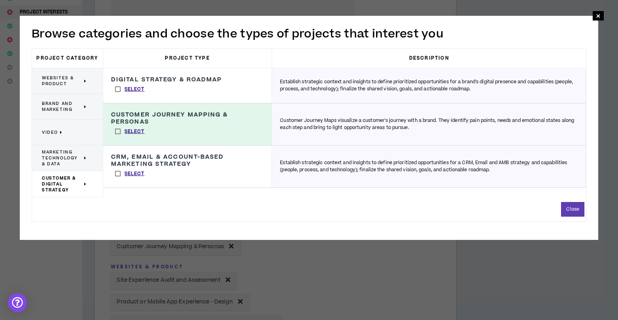
click at [117, 90] on label "Select" at bounding box center [130, 89] width 38 height 12
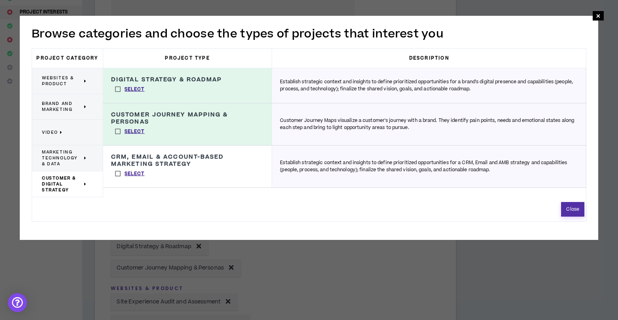
click at [579, 212] on button "Close" at bounding box center [572, 209] width 23 height 15
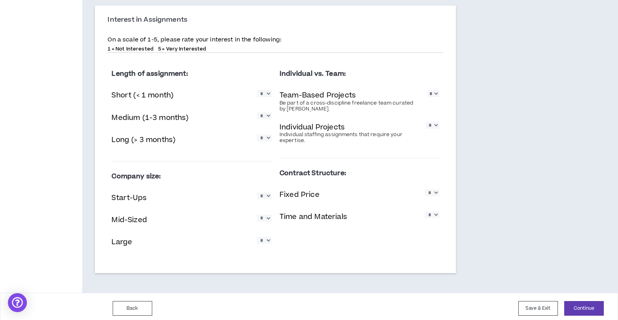
scroll to position [518, 0]
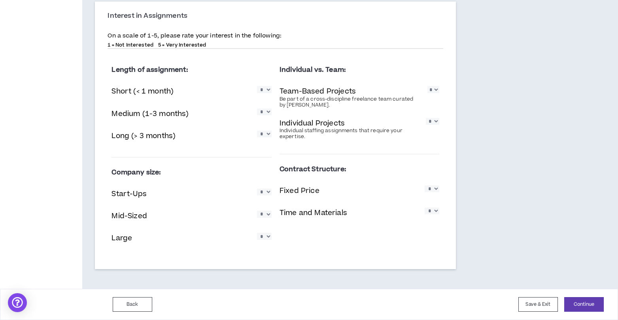
click at [269, 114] on select "* * * * *" at bounding box center [264, 112] width 15 height 7
select select "*"
click at [257, 109] on select "* * * * *" at bounding box center [264, 112] width 15 height 7
click at [264, 134] on select "* * * * *" at bounding box center [264, 134] width 15 height 7
select select "*"
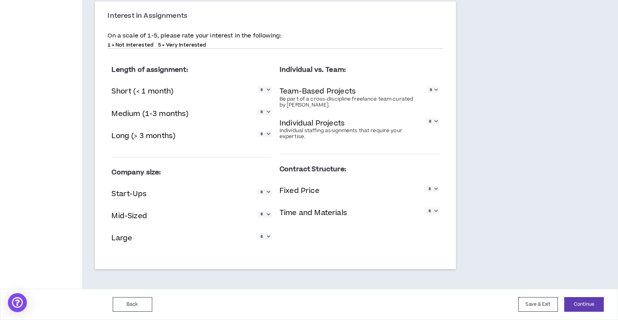
click at [257, 131] on select "* * * * *" at bounding box center [264, 134] width 15 height 7
click at [435, 90] on select "* * * * *" at bounding box center [433, 89] width 12 height 7
select select "*"
click at [427, 86] on select "* * * * *" at bounding box center [433, 89] width 12 height 7
click at [433, 121] on select "* * * * *" at bounding box center [432, 121] width 13 height 7
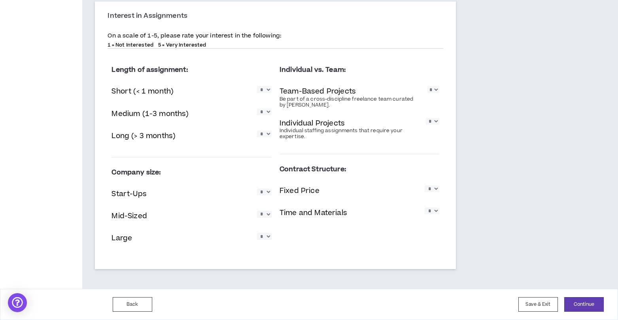
select select "*"
click at [426, 118] on select "* * * * *" at bounding box center [432, 121] width 13 height 7
click at [267, 216] on select "* * * * *" at bounding box center [264, 214] width 15 height 7
select select "*"
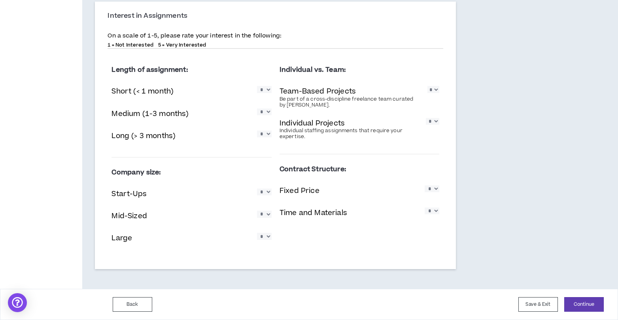
click at [257, 211] on select "* * * * *" at bounding box center [264, 214] width 15 height 7
click at [267, 238] on select "* * * * *" at bounding box center [264, 236] width 15 height 7
select select "*"
click at [257, 233] on select "* * * * *" at bounding box center [264, 236] width 15 height 7
click at [435, 190] on select "* * * * *" at bounding box center [431, 189] width 15 height 7
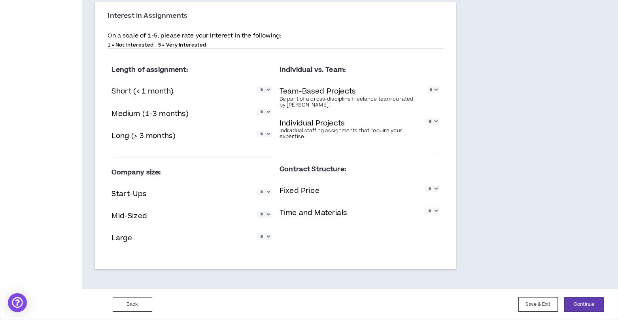
select select "*"
click at [424, 186] on select "* * * * *" at bounding box center [431, 189] width 15 height 7
click at [436, 211] on select "* * * * *" at bounding box center [431, 211] width 15 height 7
select select "*"
click at [424, 208] on select "* * * * *" at bounding box center [431, 211] width 15 height 7
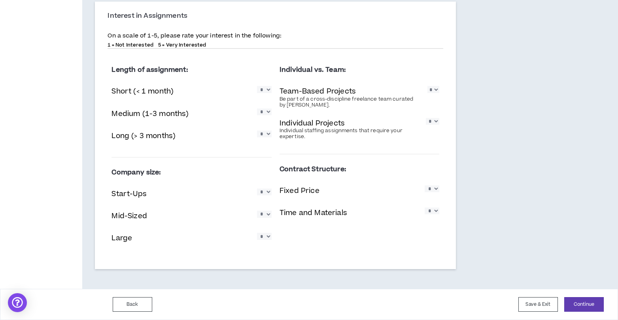
click at [435, 191] on select "* * * * *" at bounding box center [431, 189] width 15 height 7
select select "*"
click at [424, 186] on select "* * * * *" at bounding box center [431, 189] width 15 height 7
click at [588, 306] on button "Continue" at bounding box center [584, 304] width 40 height 15
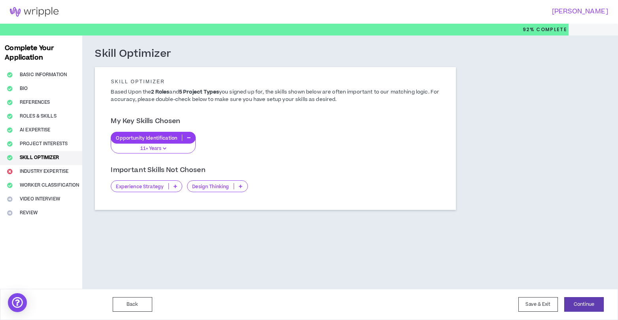
click at [177, 184] on p at bounding box center [175, 186] width 13 height 6
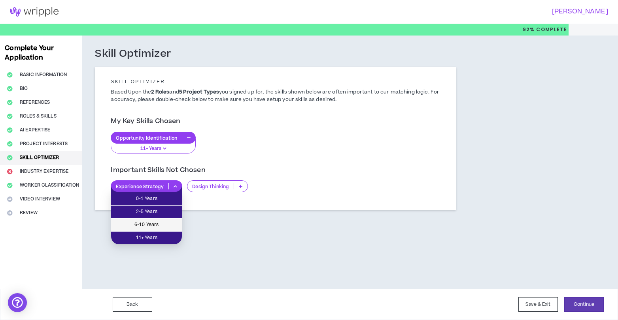
click at [160, 225] on span "6-10 Years" at bounding box center [146, 225] width 61 height 9
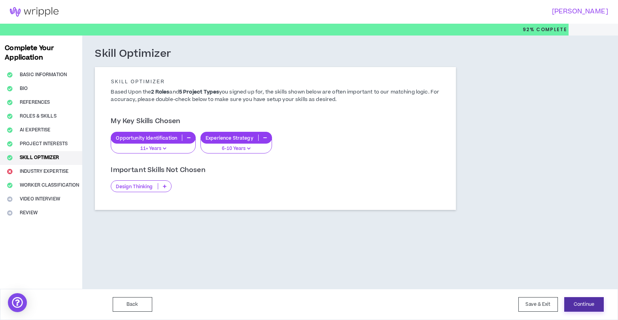
click at [584, 305] on button "Continue" at bounding box center [584, 304] width 40 height 15
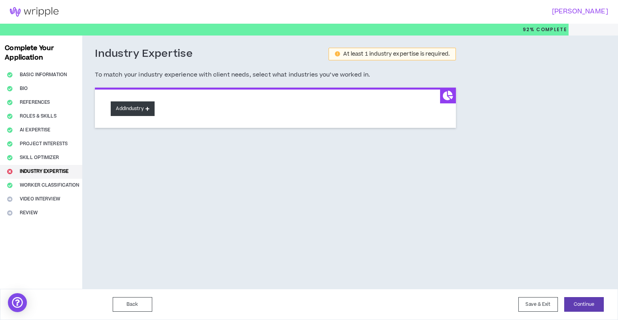
click at [149, 107] on icon at bounding box center [147, 109] width 4 height 4
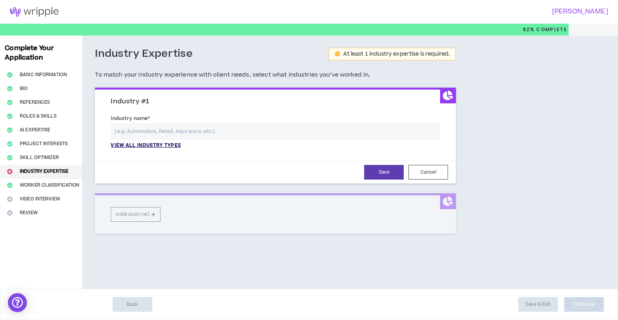
click at [157, 143] on p "View all industry types" at bounding box center [146, 145] width 70 height 7
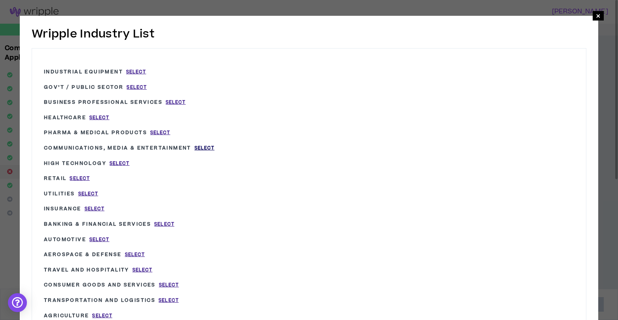
click at [201, 148] on span "Select" at bounding box center [204, 148] width 20 height 7
type input "Communications, Media & Entertainment"
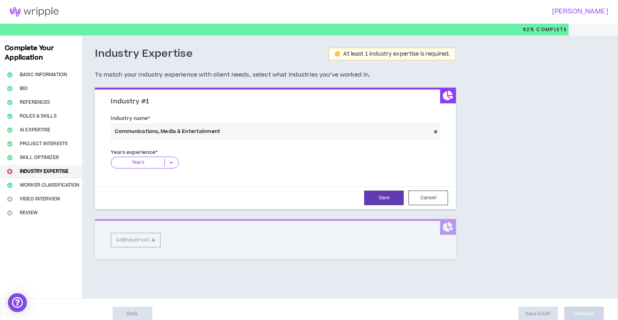
click at [171, 163] on icon at bounding box center [171, 163] width 13 height 8
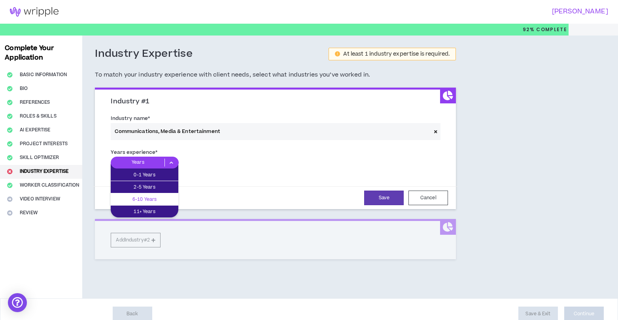
click at [157, 199] on p "6-10 Years" at bounding box center [145, 199] width 68 height 9
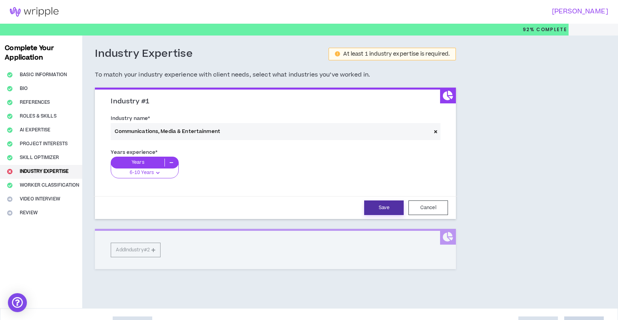
click at [387, 208] on button "Save" at bounding box center [384, 208] width 40 height 15
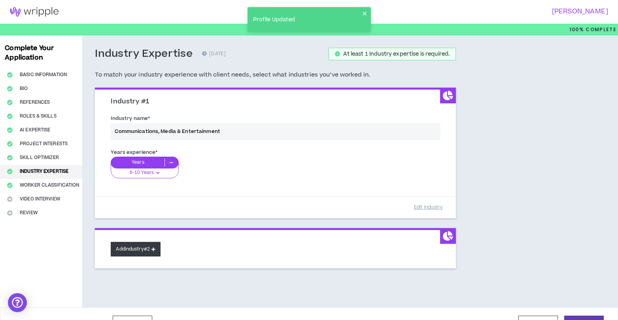
click at [154, 252] on button "Add Industry #2" at bounding box center [136, 249] width 50 height 15
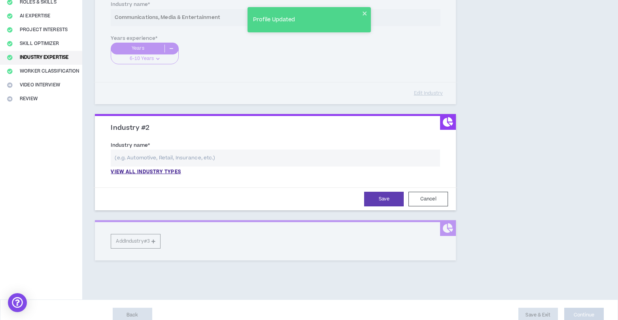
scroll to position [124, 0]
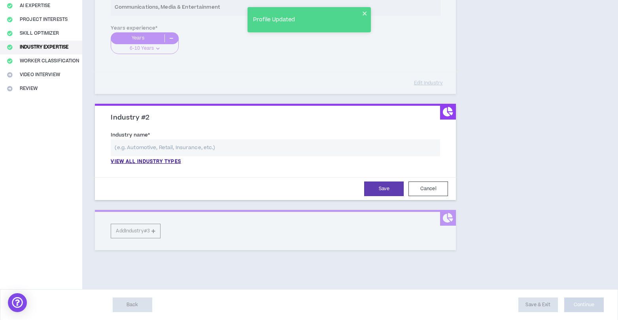
click at [150, 166] on div "Industry name * View all industry types Please select a valid industry." at bounding box center [275, 150] width 341 height 43
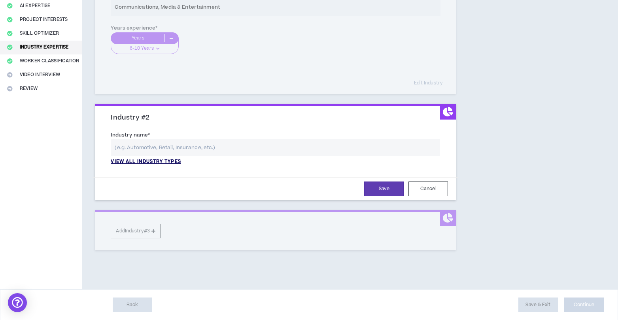
click at [154, 160] on p "View all industry types" at bounding box center [146, 161] width 70 height 7
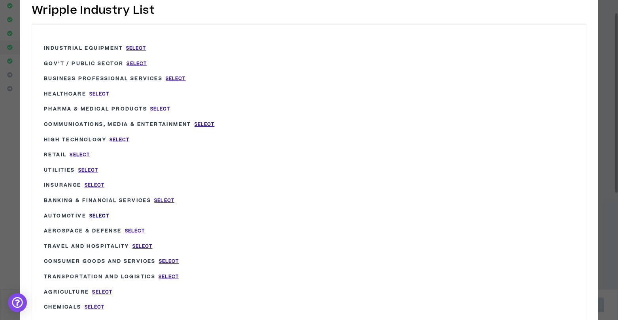
click at [101, 213] on span "Select" at bounding box center [99, 216] width 20 height 7
type input "Automotive"
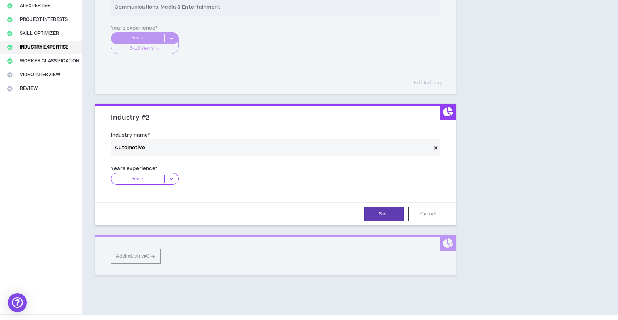
click at [171, 179] on icon at bounding box center [171, 179] width 13 height 8
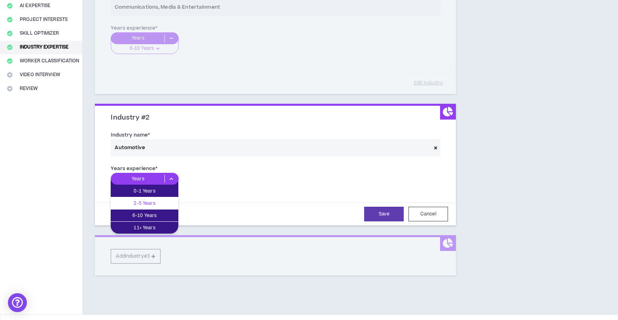
click at [160, 203] on p "2-5 Years" at bounding box center [145, 203] width 68 height 9
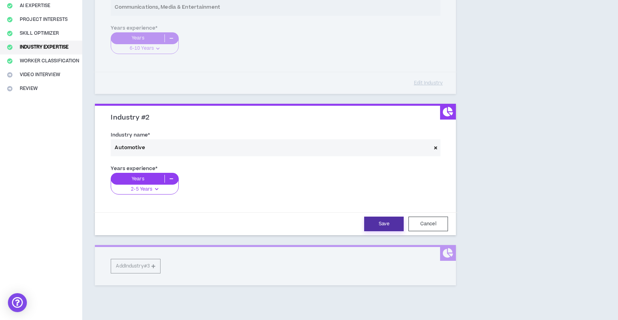
click at [385, 223] on button "Save" at bounding box center [384, 224] width 40 height 15
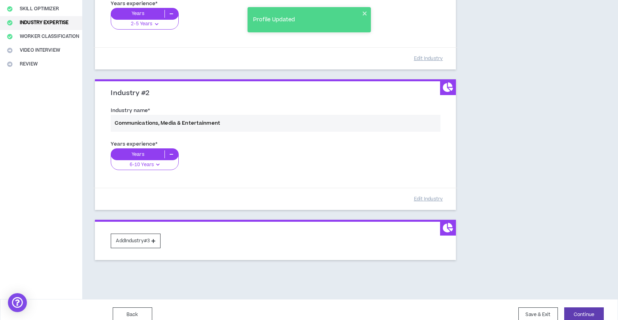
scroll to position [159, 0]
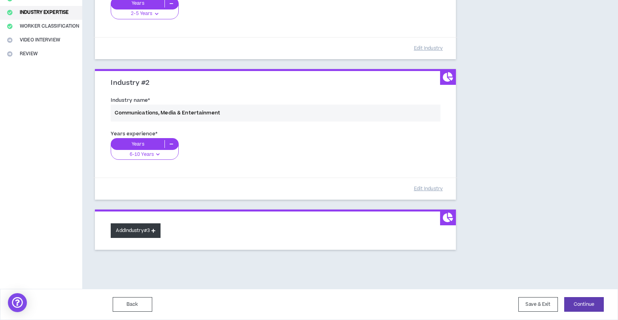
click at [150, 229] on button "Add Industry #3" at bounding box center [136, 231] width 50 height 15
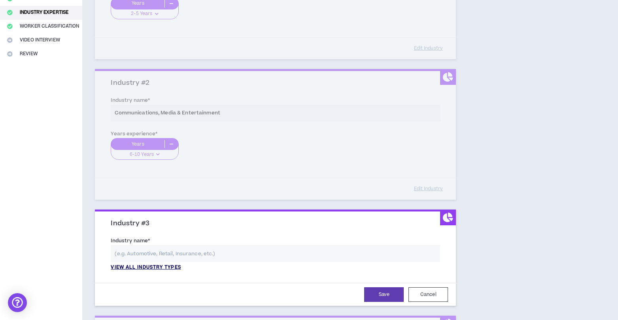
click at [156, 269] on p "View all industry types" at bounding box center [146, 267] width 70 height 7
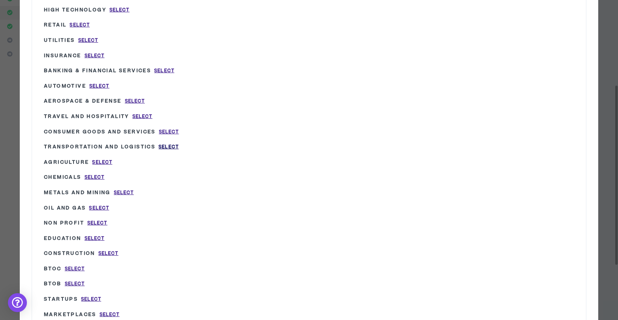
click at [169, 144] on span "Select" at bounding box center [168, 147] width 20 height 7
type input "Transportation and Logistics"
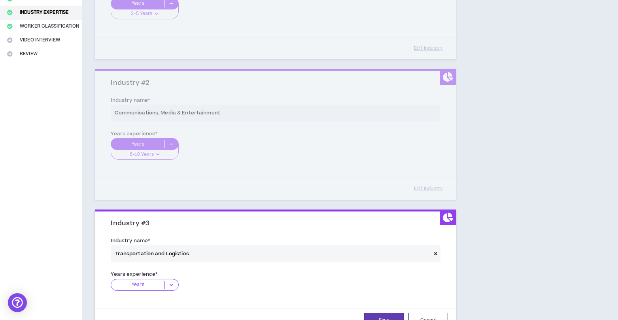
click at [171, 287] on icon at bounding box center [171, 285] width 13 height 8
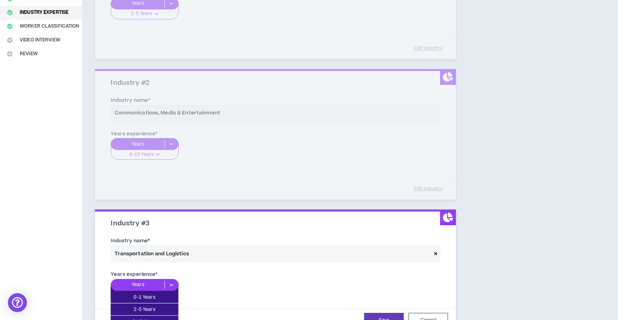
click at [171, 287] on icon at bounding box center [171, 285] width 13 height 8
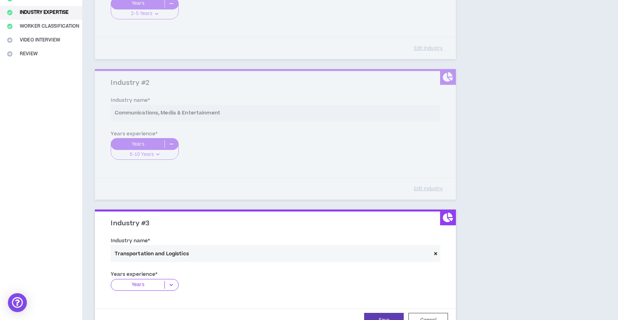
click at [171, 283] on icon at bounding box center [171, 285] width 13 height 8
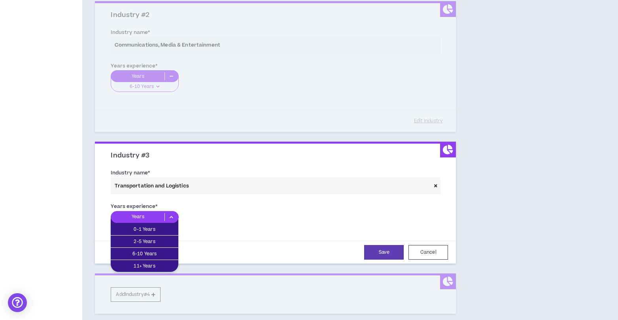
scroll to position [230, 0]
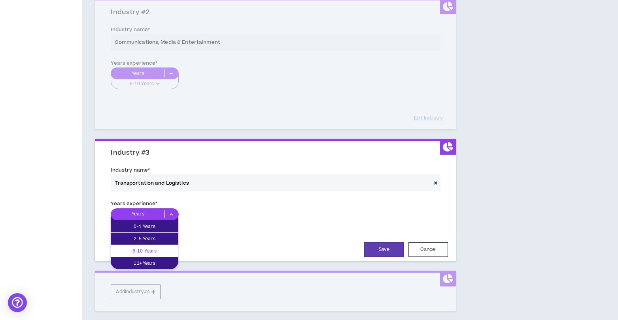
click at [149, 249] on p "6-10 Years" at bounding box center [145, 251] width 68 height 9
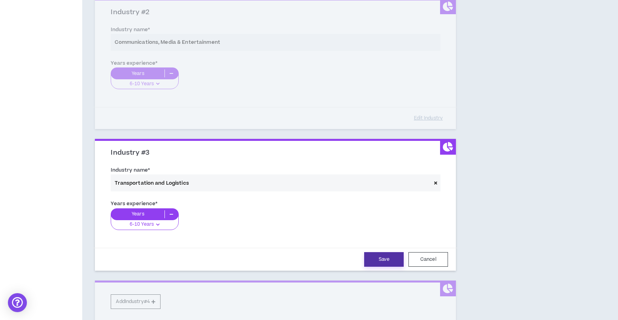
click at [384, 258] on button "Save" at bounding box center [384, 259] width 40 height 15
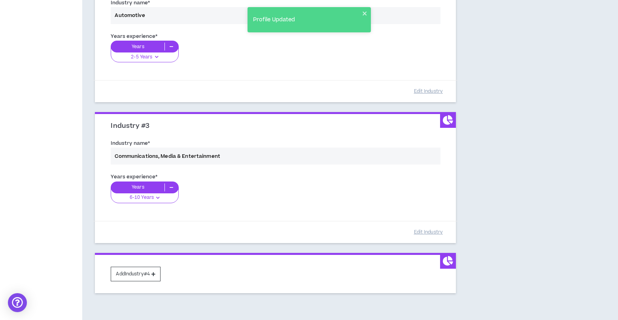
scroll to position [300, 0]
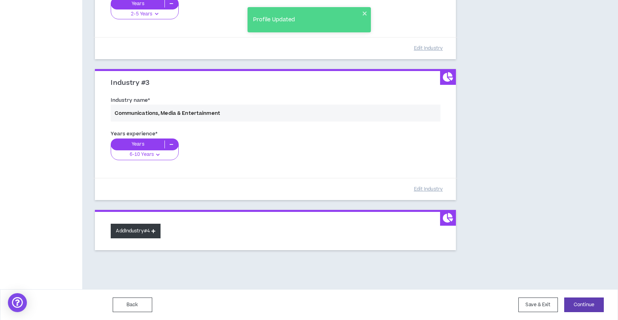
click at [155, 229] on icon at bounding box center [153, 231] width 4 height 4
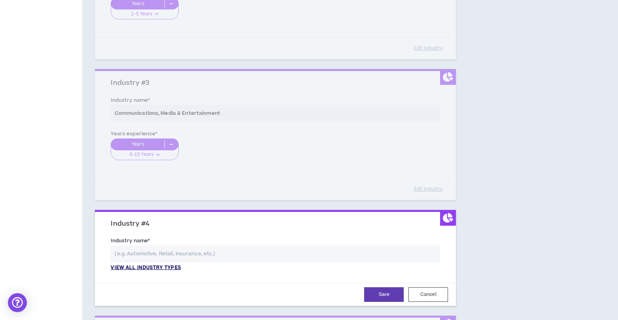
click at [165, 267] on p "View all industry types" at bounding box center [146, 268] width 70 height 7
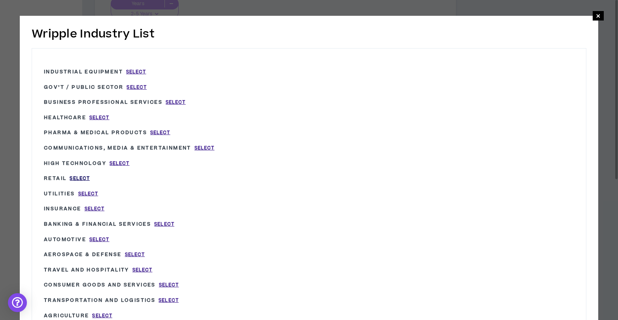
click at [77, 175] on span "Select" at bounding box center [80, 178] width 20 height 7
type input "Retail"
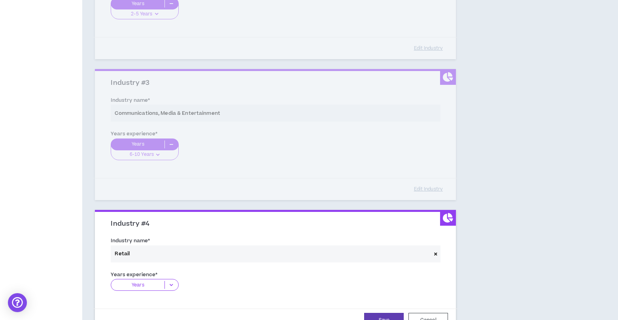
click at [170, 283] on icon at bounding box center [171, 285] width 13 height 8
click at [146, 309] on p "2-5 Years" at bounding box center [145, 309] width 68 height 9
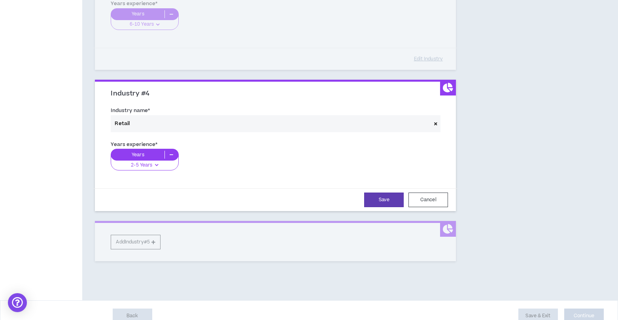
scroll to position [442, 0]
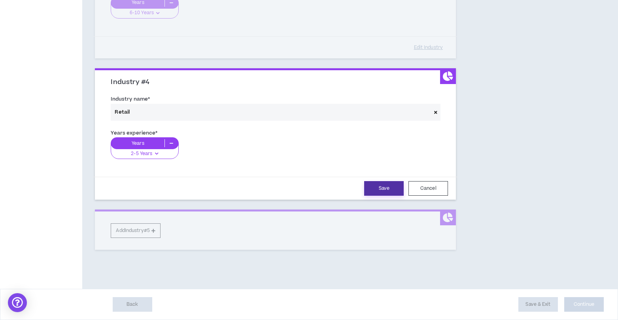
click at [381, 190] on button "Save" at bounding box center [384, 188] width 40 height 15
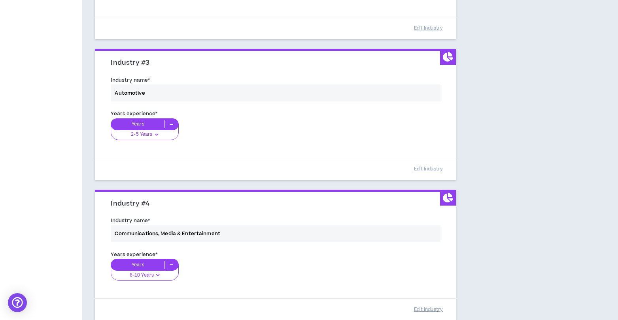
scroll to position [441, 0]
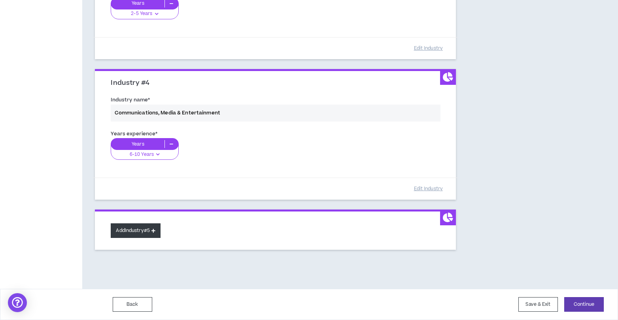
click at [155, 230] on icon at bounding box center [153, 231] width 4 height 4
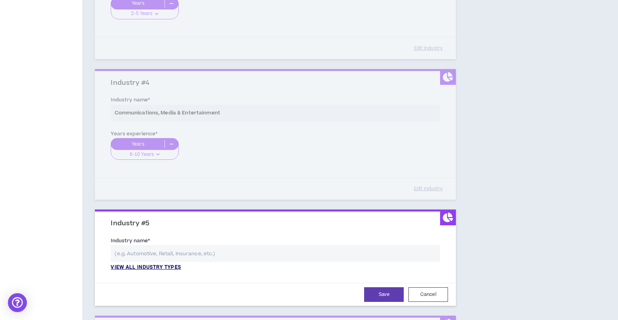
click at [170, 266] on p "View all industry types" at bounding box center [146, 267] width 70 height 7
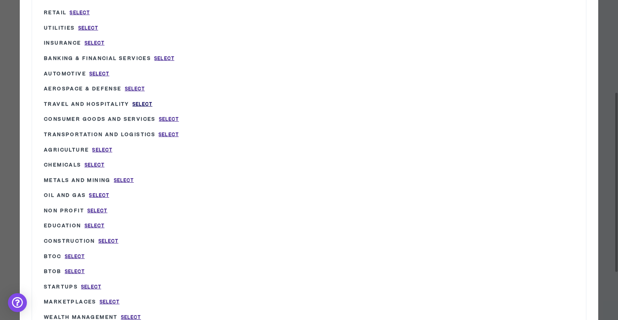
click at [143, 104] on span "Select" at bounding box center [142, 104] width 20 height 7
type input "Travel and Hospitality"
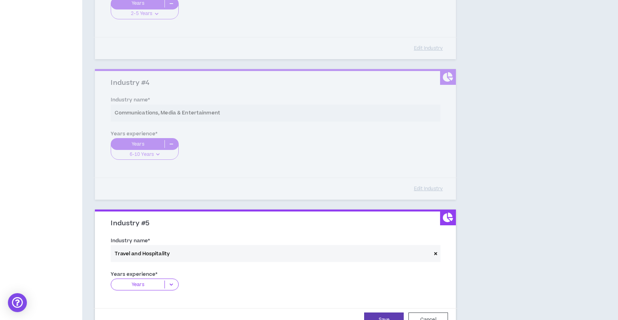
click at [171, 285] on icon at bounding box center [171, 285] width 13 height 8
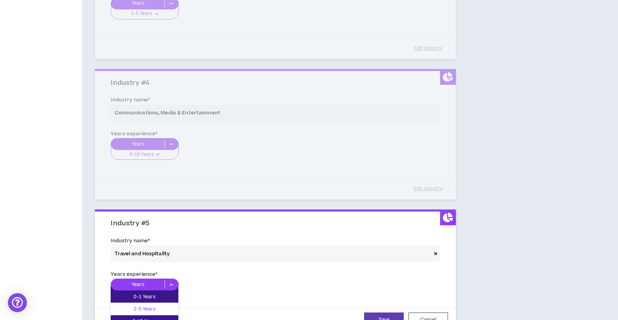
click at [152, 309] on p "2-5 Years" at bounding box center [145, 309] width 68 height 9
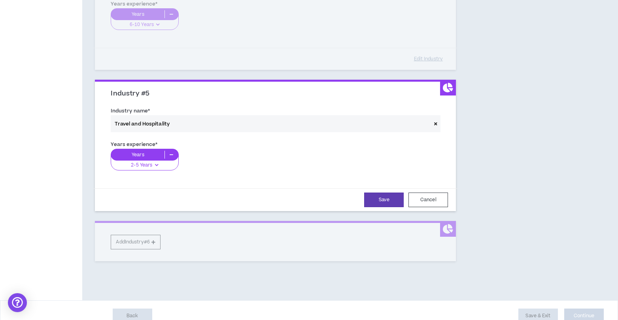
scroll to position [582, 0]
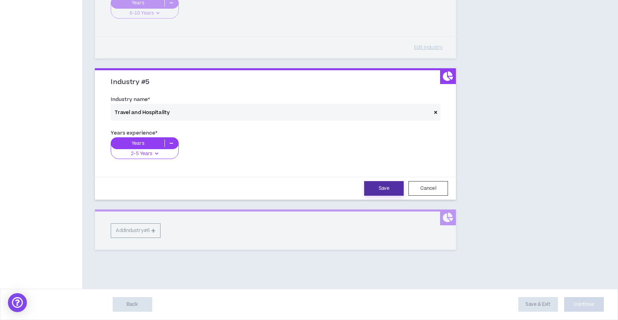
click at [384, 189] on button "Save" at bounding box center [384, 188] width 40 height 15
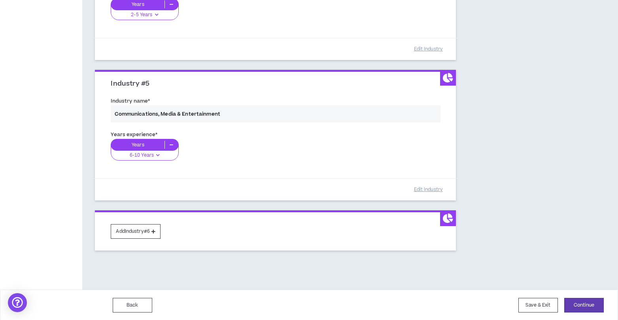
scroll to position [582, 0]
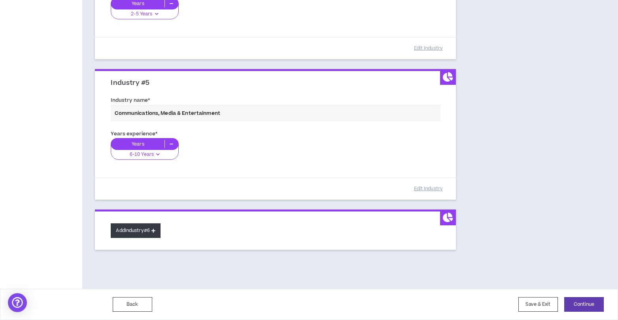
click at [158, 232] on button "Add Industry #6" at bounding box center [136, 231] width 50 height 15
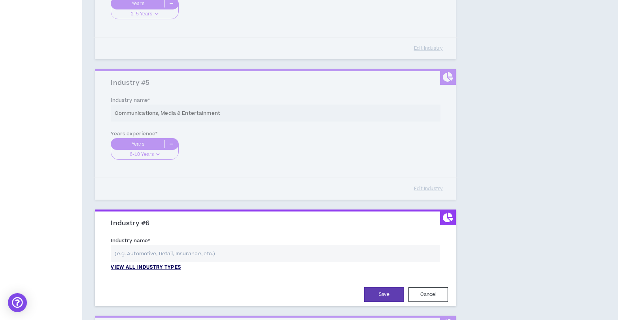
click at [164, 270] on p "View all industry types" at bounding box center [146, 267] width 70 height 7
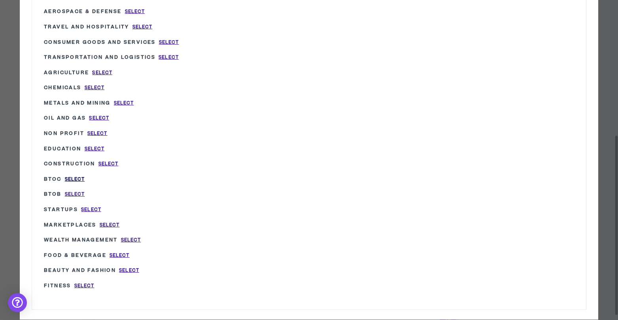
click at [73, 176] on span "Select" at bounding box center [75, 179] width 20 height 7
type input "BtoC"
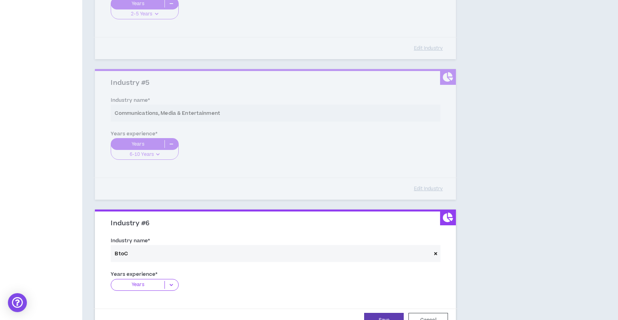
click at [171, 284] on icon at bounding box center [171, 285] width 13 height 8
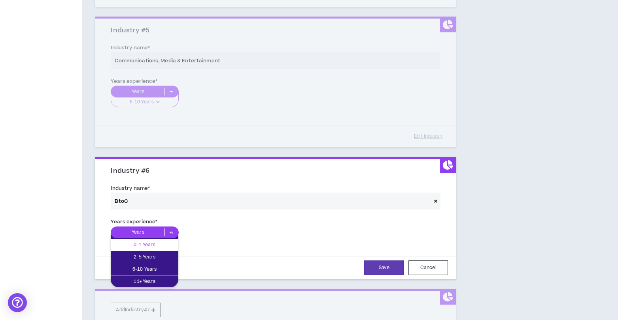
scroll to position [636, 0]
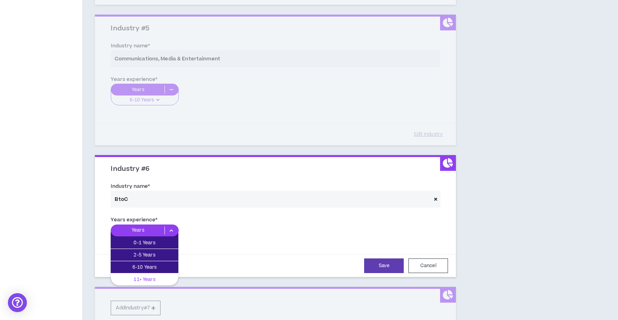
click at [152, 281] on p "11+ Years" at bounding box center [145, 279] width 68 height 9
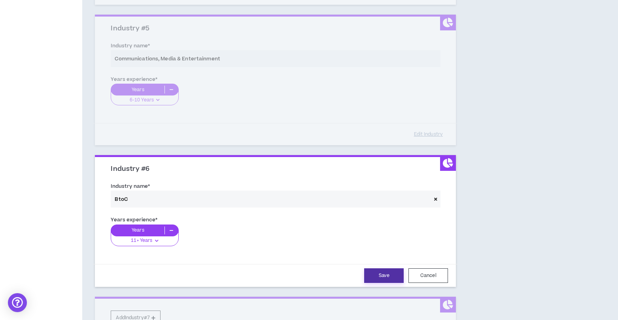
click at [386, 272] on button "Save" at bounding box center [384, 276] width 40 height 15
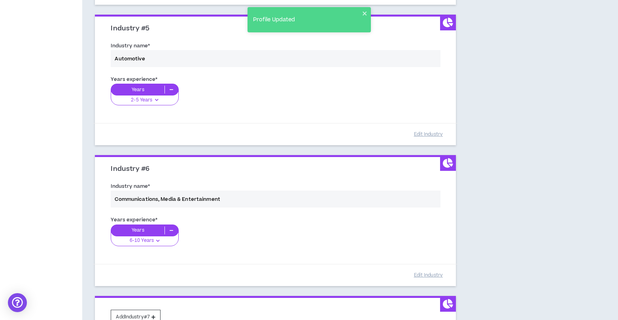
scroll to position [723, 0]
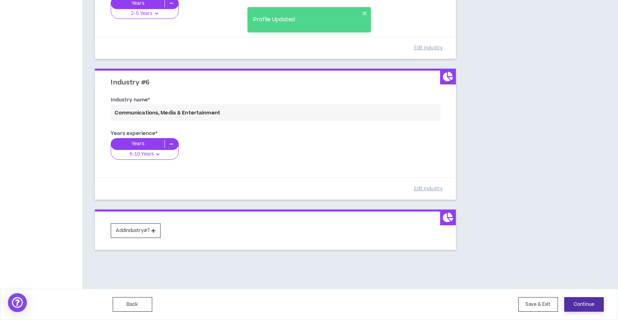
click at [583, 305] on button "Continue" at bounding box center [584, 304] width 40 height 15
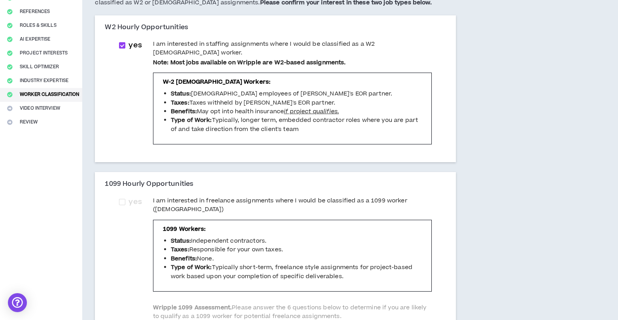
scroll to position [118, 0]
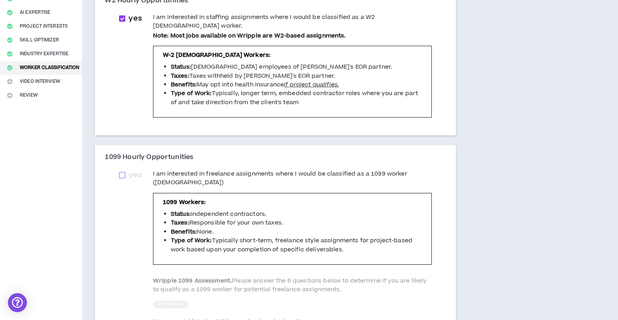
click at [124, 172] on span at bounding box center [122, 175] width 6 height 6
checkbox input "****"
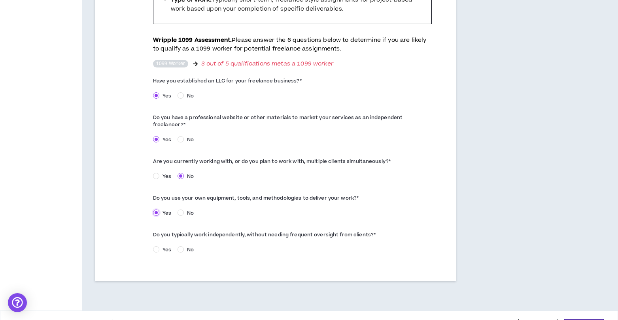
scroll to position [373, 0]
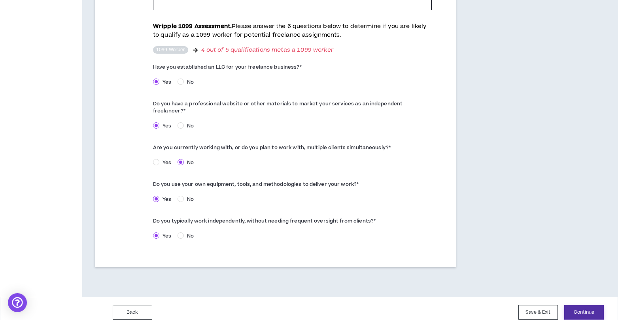
click at [584, 305] on button "Continue" at bounding box center [584, 312] width 40 height 15
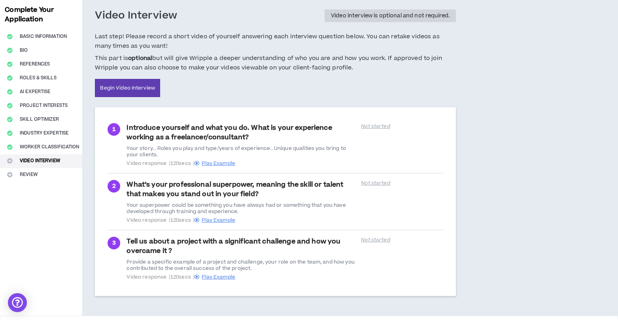
scroll to position [65, 0]
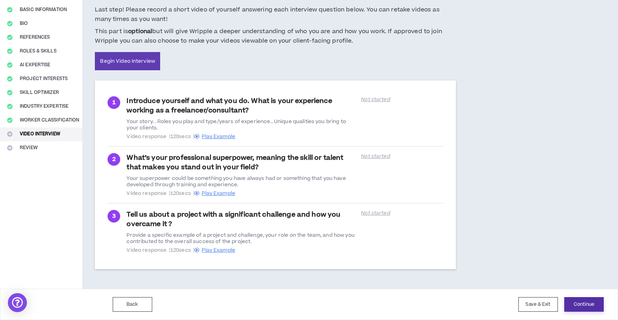
click at [582, 303] on button "Continue" at bounding box center [584, 304] width 40 height 15
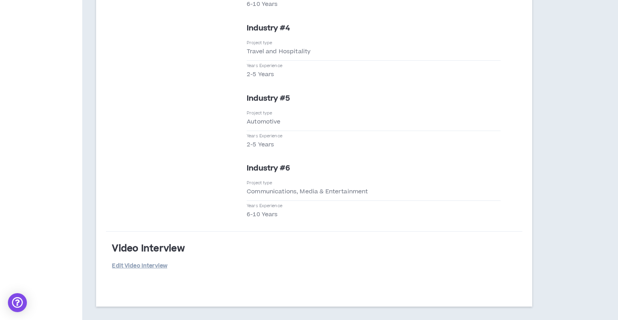
scroll to position [1779, 0]
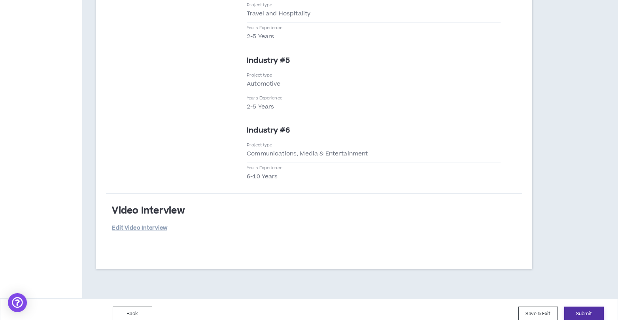
click at [583, 307] on button "Submit" at bounding box center [584, 314] width 40 height 15
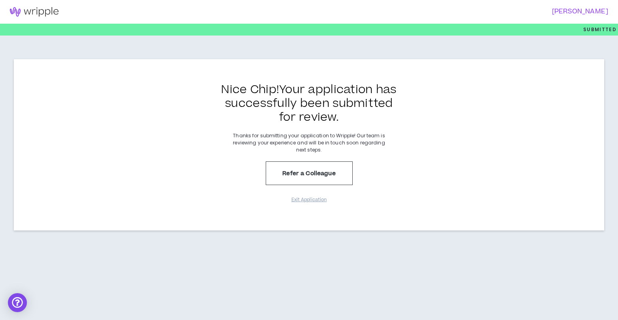
click at [35, 12] on img at bounding box center [34, 11] width 68 height 9
click at [308, 201] on button "Exit Application" at bounding box center [309, 200] width 40 height 14
